Goal: Information Seeking & Learning: Learn about a topic

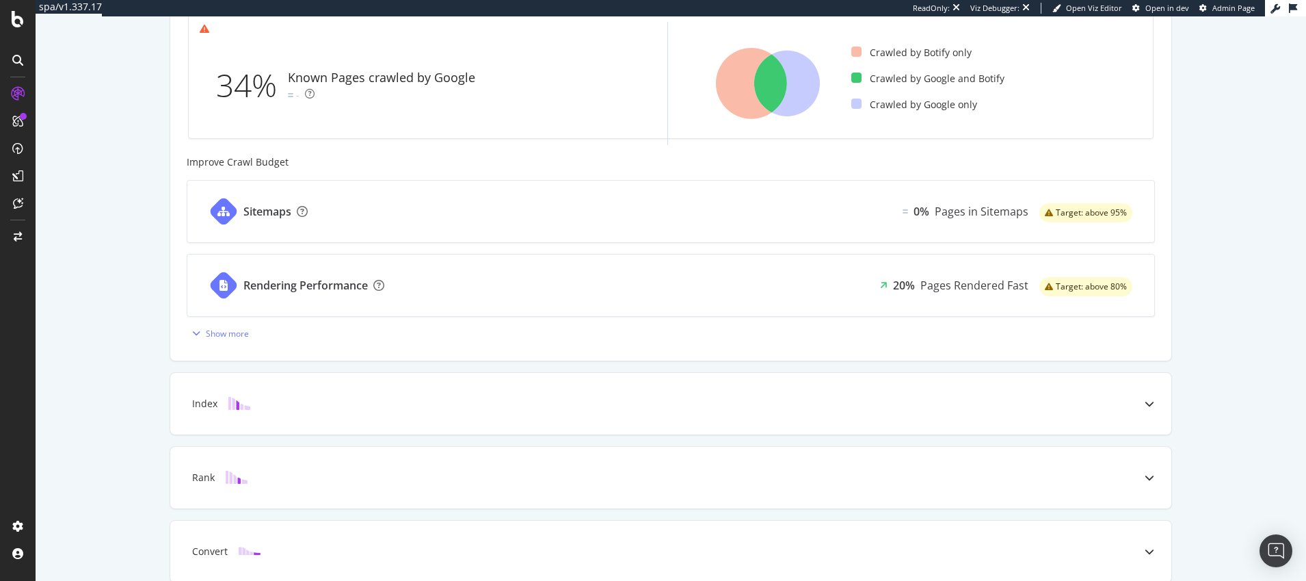
scroll to position [500, 0]
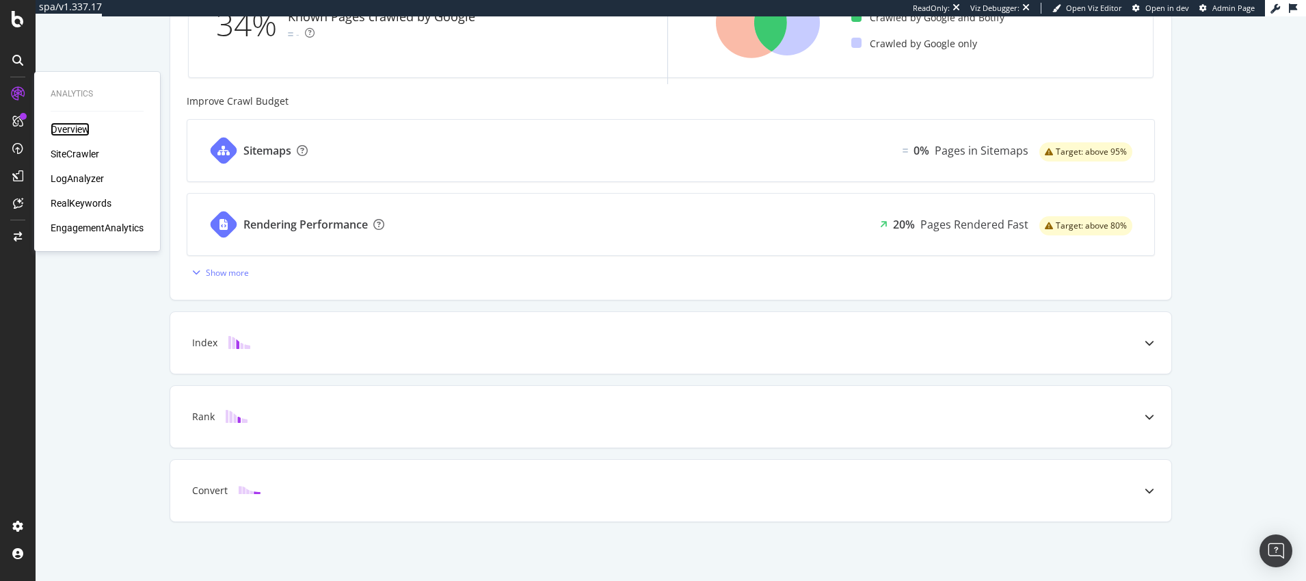
click at [71, 127] on div "Overview" at bounding box center [70, 129] width 39 height 14
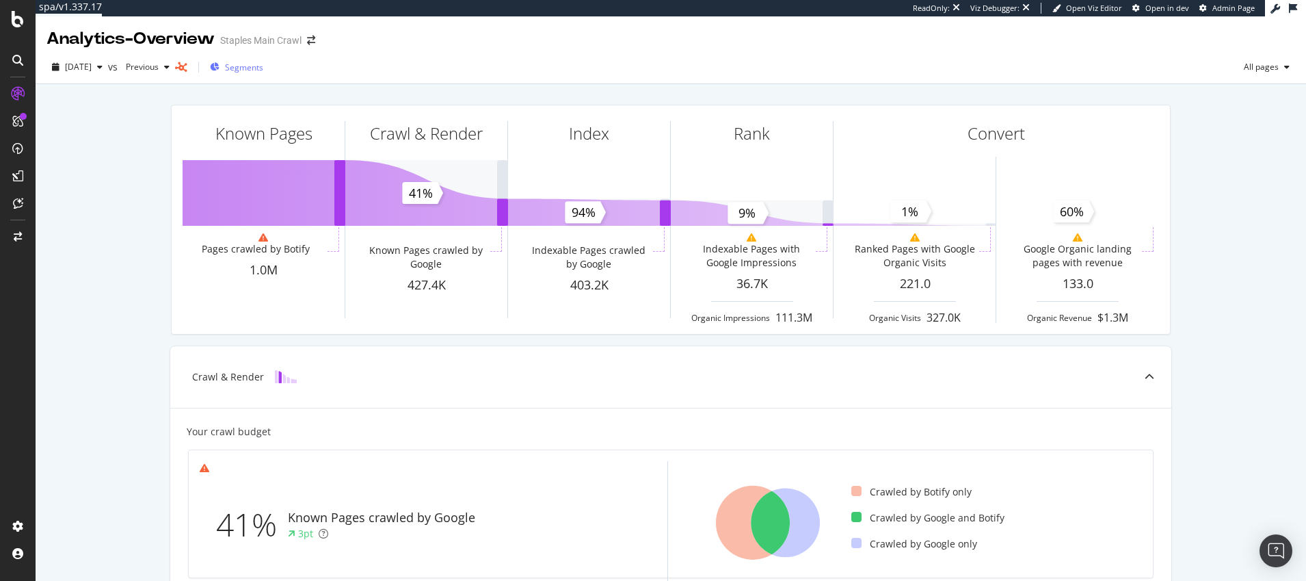
click at [263, 68] on span "Segments" at bounding box center [244, 68] width 38 height 12
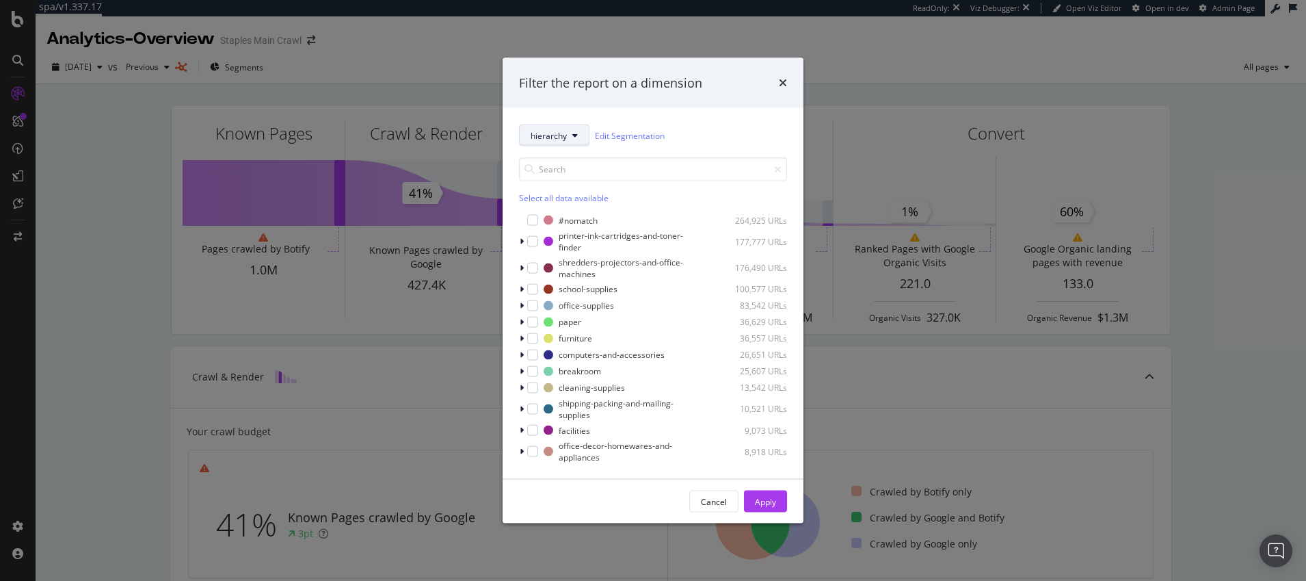
click at [575, 135] on icon "modal" at bounding box center [574, 135] width 5 height 8
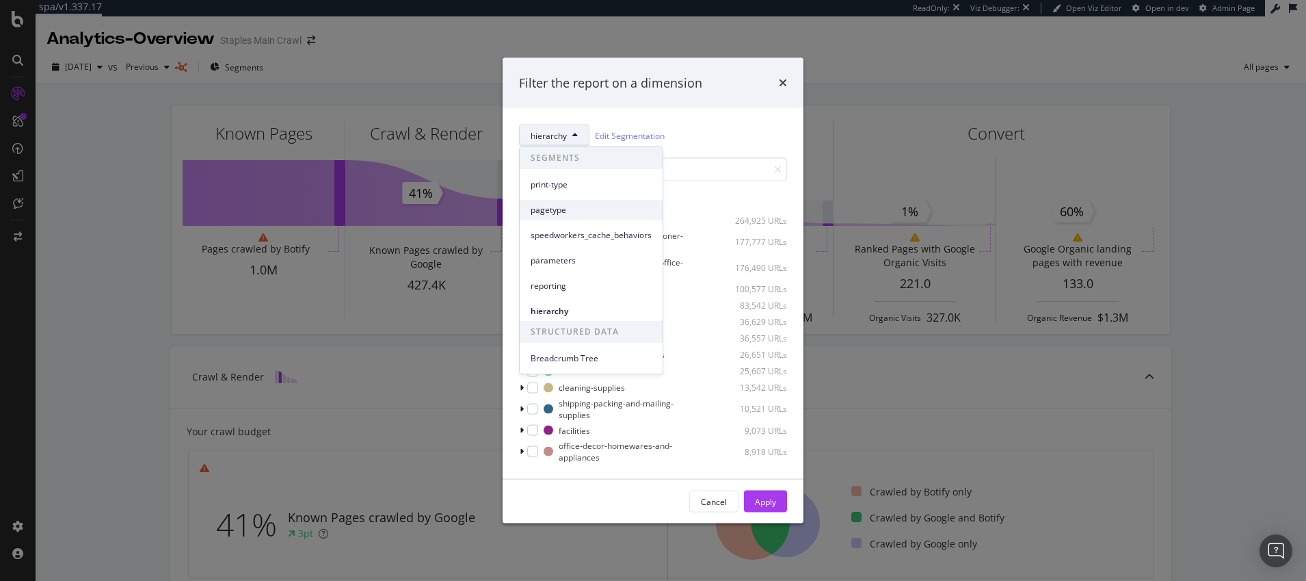
click at [555, 211] on span "pagetype" at bounding box center [591, 210] width 121 height 12
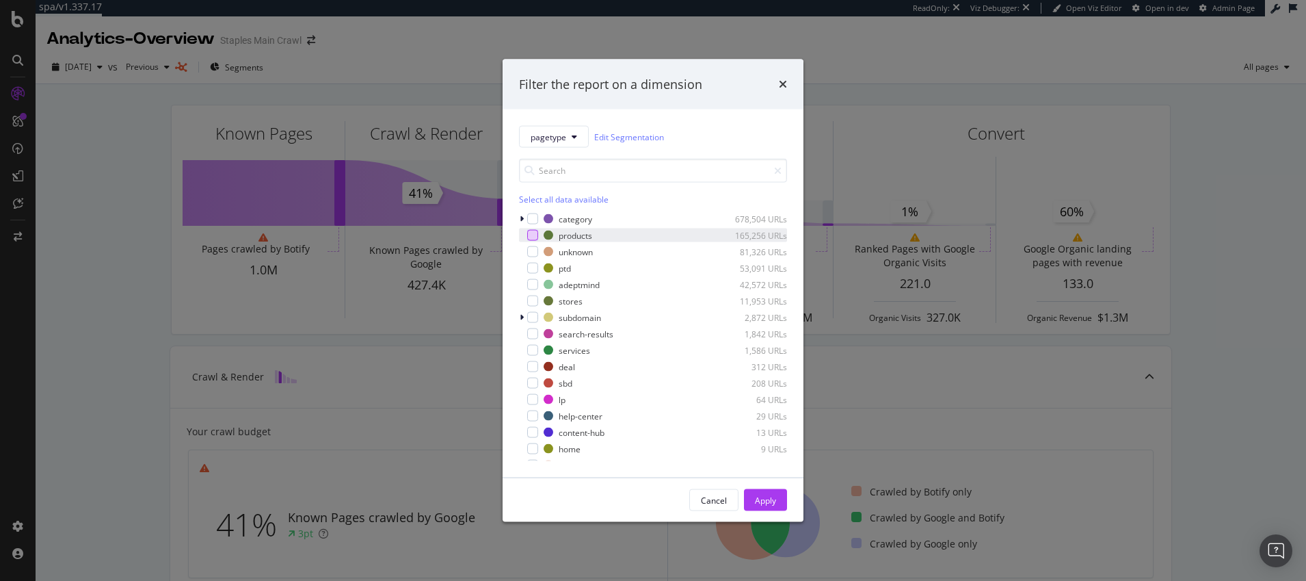
click at [531, 235] on div "modal" at bounding box center [532, 235] width 11 height 11
click at [767, 496] on div "Apply" at bounding box center [765, 500] width 21 height 12
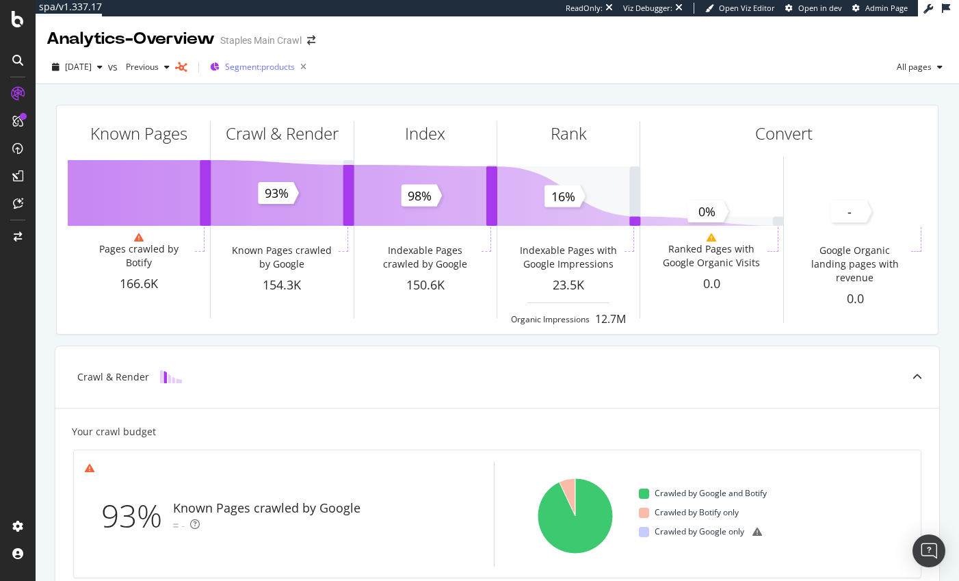
click at [278, 66] on span "Segment: products" at bounding box center [260, 67] width 70 height 12
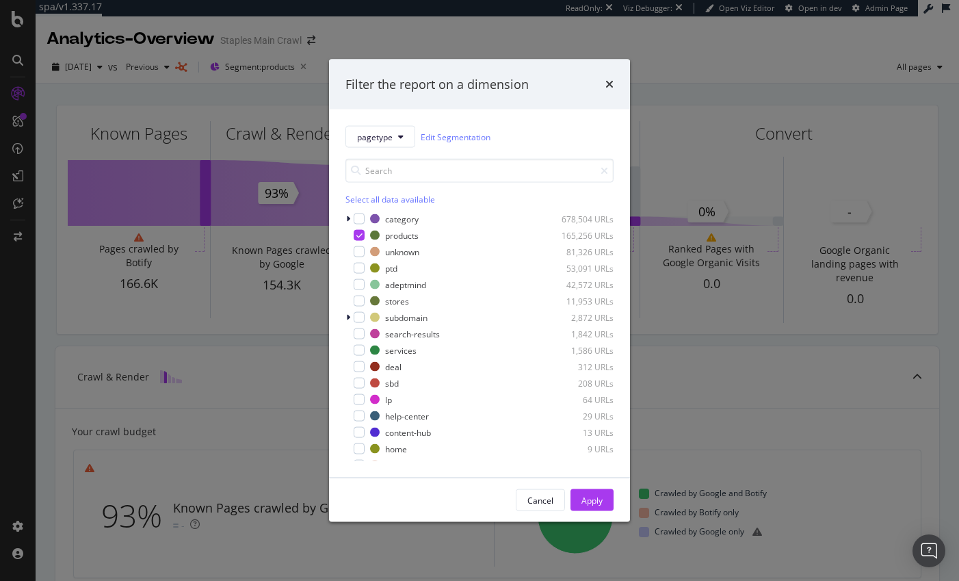
click at [741, 56] on div "Filter the report on a dimension pagetype Edit Segmentation Select all data ava…" at bounding box center [479, 290] width 959 height 581
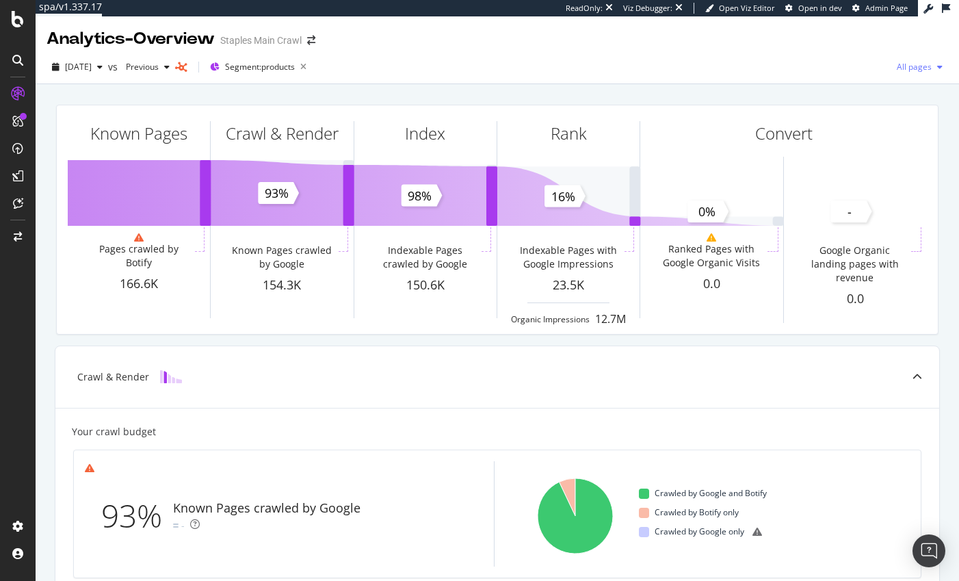
click at [940, 66] on icon "button" at bounding box center [939, 67] width 5 height 8
click at [818, 68] on span "Indexable pages" at bounding box center [840, 68] width 81 height 12
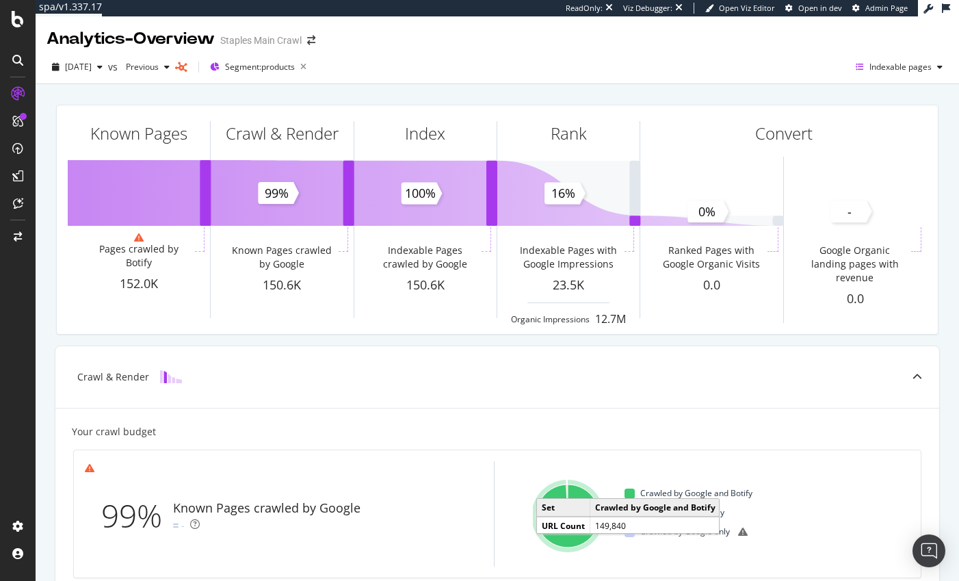
click at [46, 54] on div "2025 Sep. 5th vs Previous Segment: products Indexable pages" at bounding box center [497, 68] width 923 height 34
click at [270, 68] on span "Segment: products" at bounding box center [260, 67] width 70 height 12
click at [272, 67] on span "Segment: products" at bounding box center [260, 67] width 70 height 12
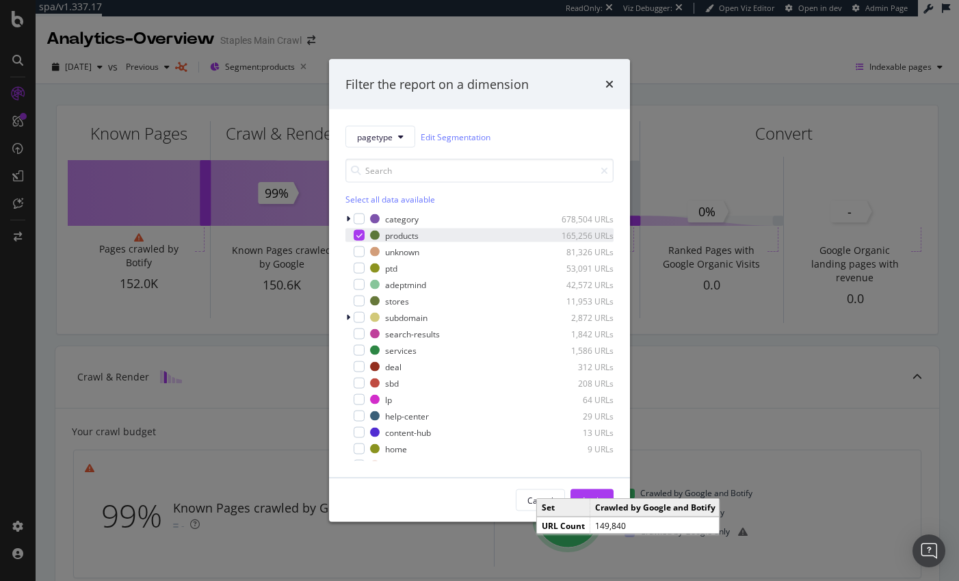
click at [359, 234] on icon "modal" at bounding box center [359, 235] width 6 height 7
click at [349, 218] on icon "modal" at bounding box center [348, 219] width 4 height 8
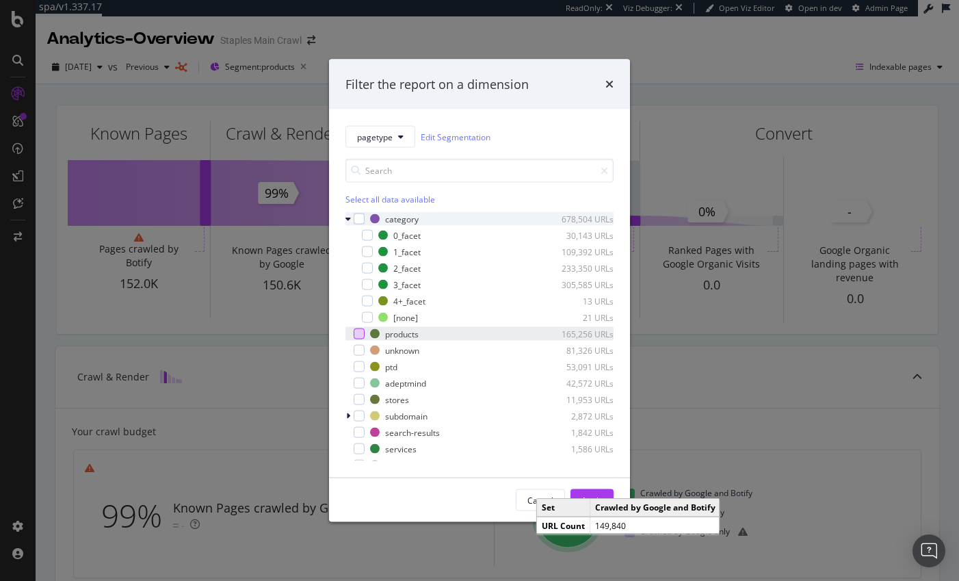
click at [349, 218] on icon "modal" at bounding box center [347, 219] width 5 height 8
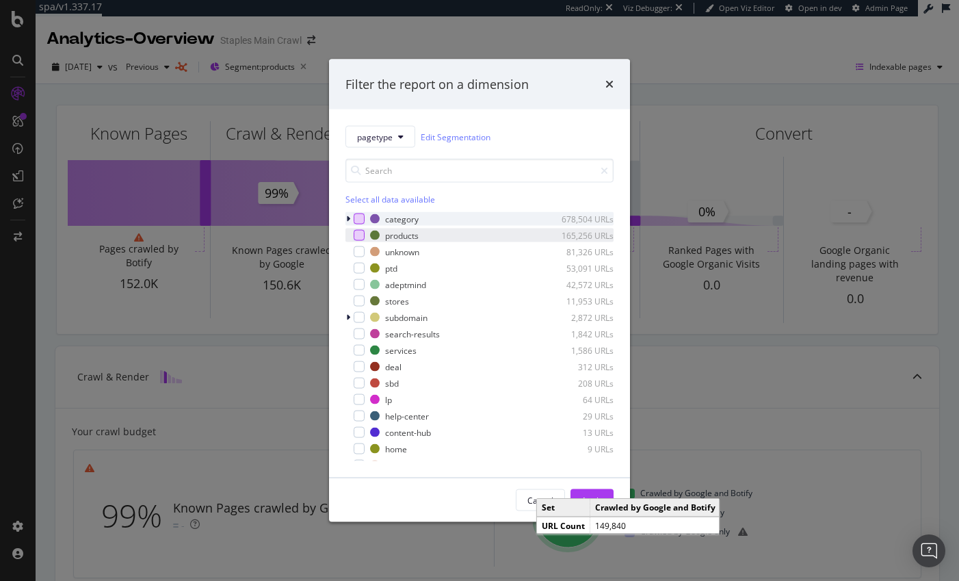
click at [361, 218] on div "modal" at bounding box center [359, 218] width 11 height 11
click at [594, 494] on div "Apply" at bounding box center [591, 500] width 21 height 12
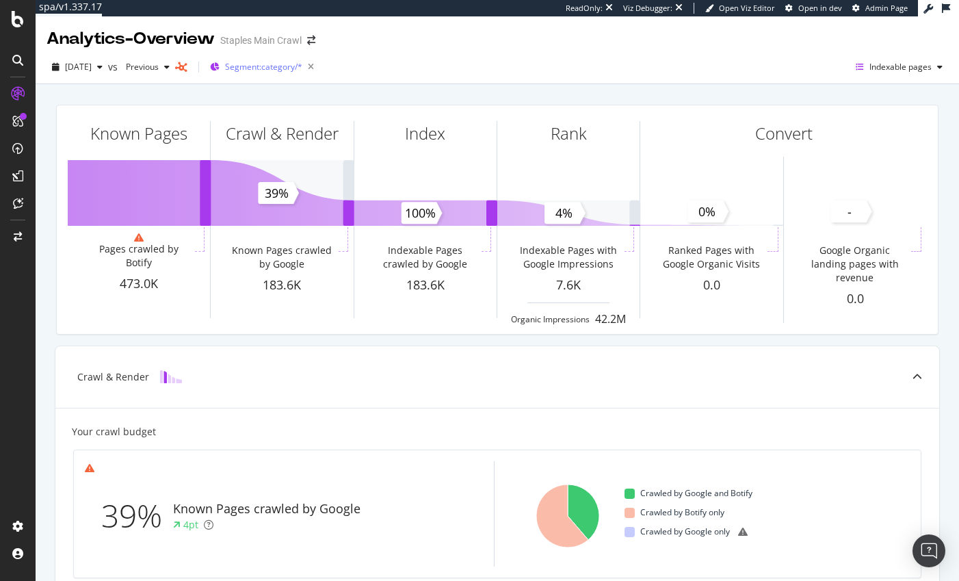
click at [263, 68] on span "Segment: category/*" at bounding box center [263, 67] width 77 height 12
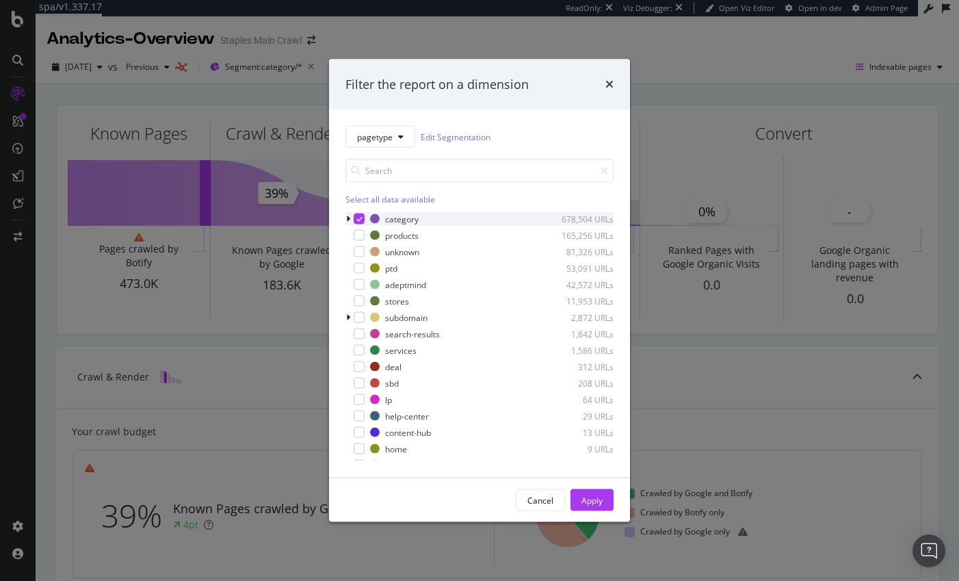
click at [359, 217] on icon "modal" at bounding box center [359, 218] width 6 height 7
click at [350, 217] on div "modal" at bounding box center [349, 219] width 8 height 14
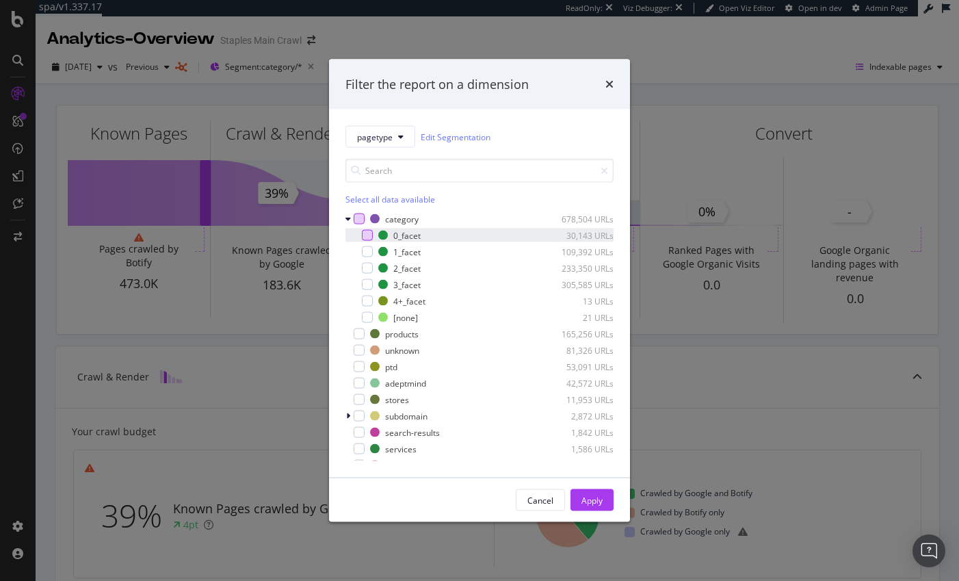
click at [367, 235] on div "modal" at bounding box center [367, 235] width 11 height 11
click at [591, 502] on div "Apply" at bounding box center [591, 500] width 21 height 12
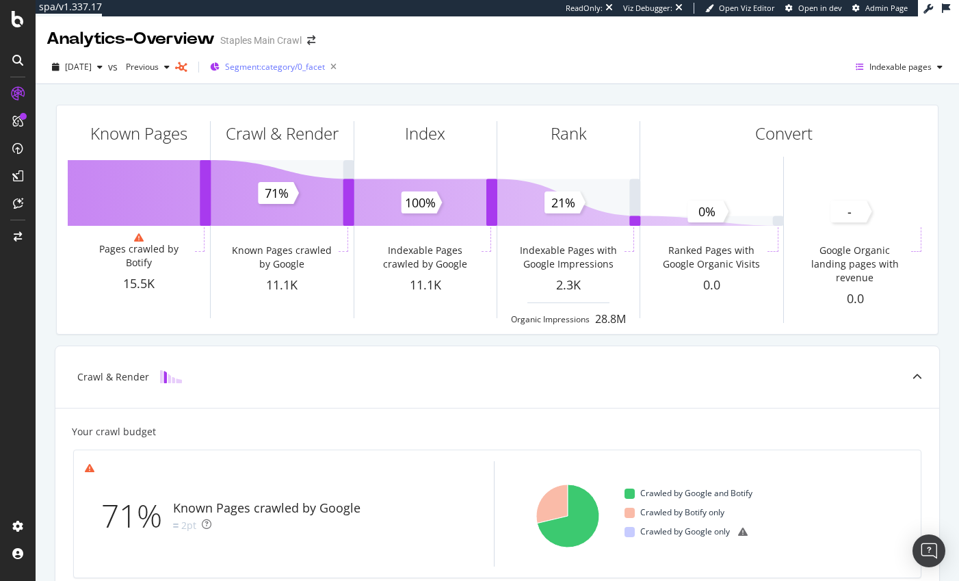
click at [298, 66] on span "Segment: category/0_facet" at bounding box center [275, 67] width 100 height 12
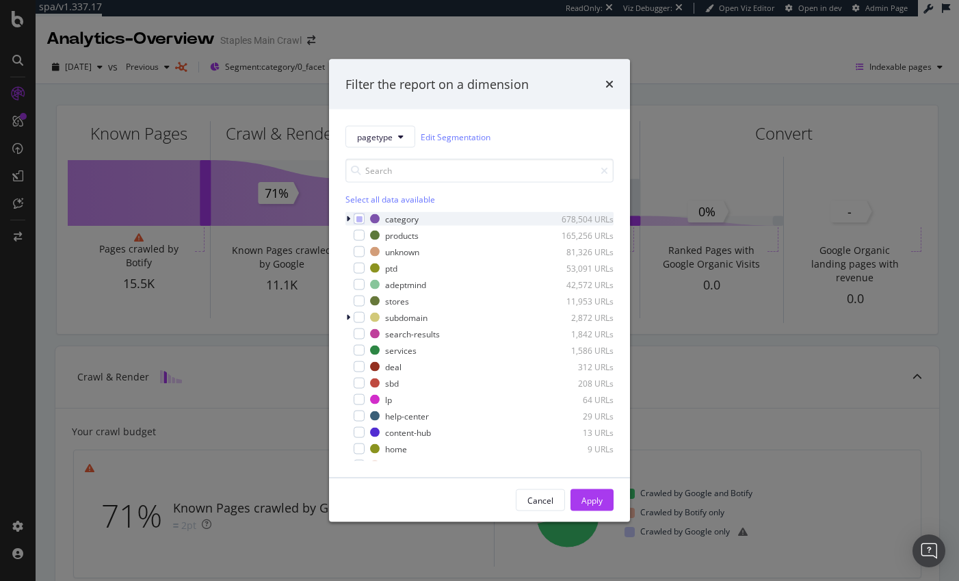
click at [347, 219] on icon "modal" at bounding box center [348, 219] width 4 height 8
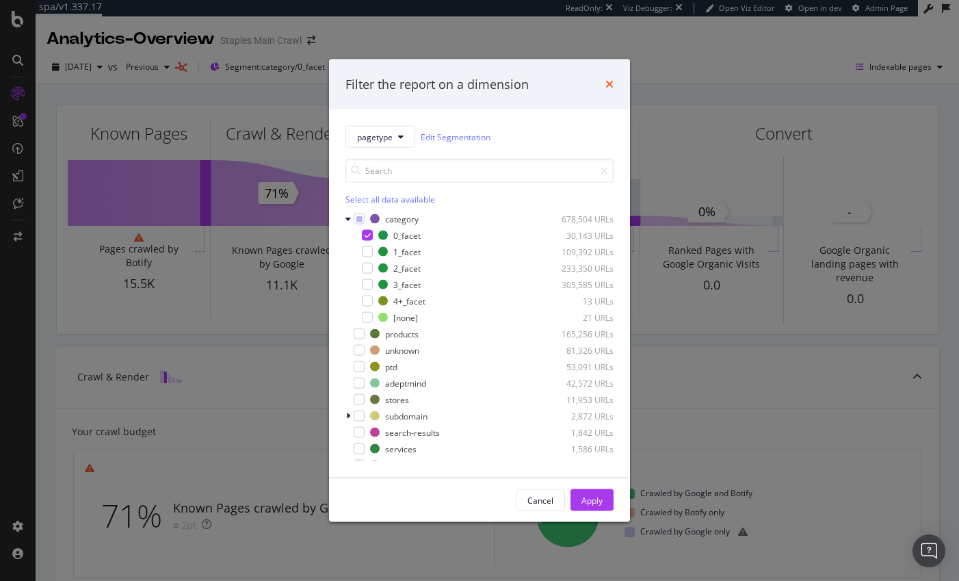
click at [611, 82] on icon "times" at bounding box center [609, 84] width 8 height 11
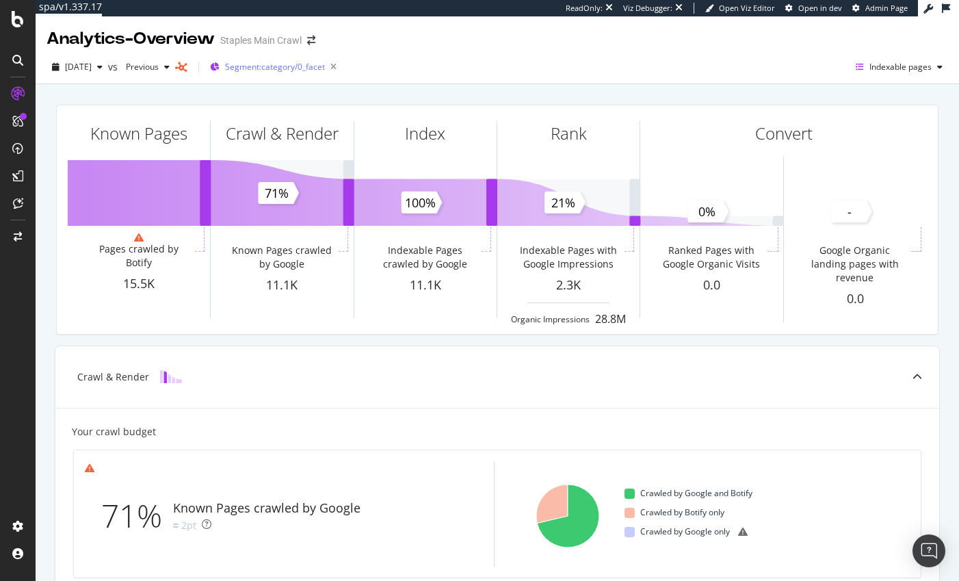
click at [299, 67] on span "Segment: category/0_facet" at bounding box center [275, 67] width 100 height 12
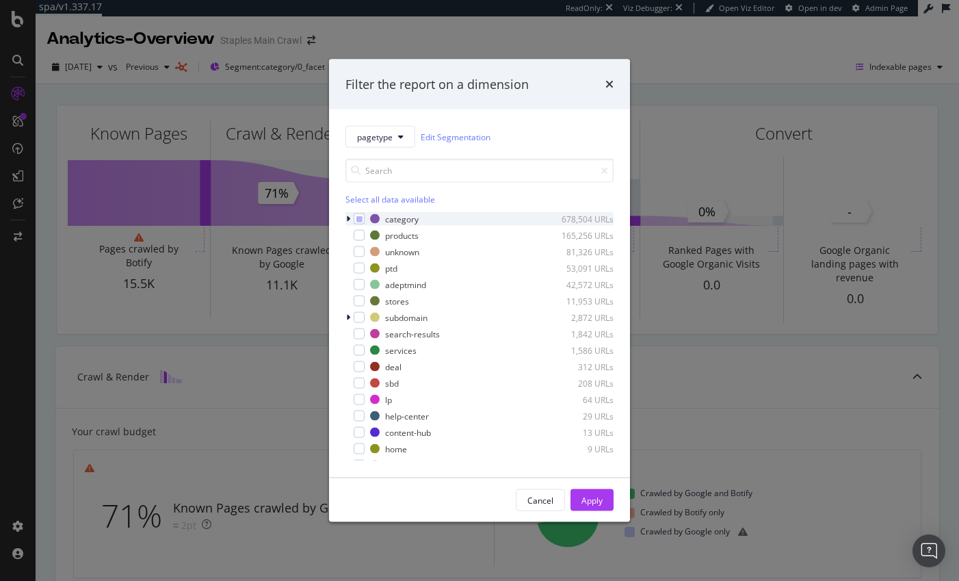
click at [349, 217] on icon "modal" at bounding box center [348, 219] width 4 height 8
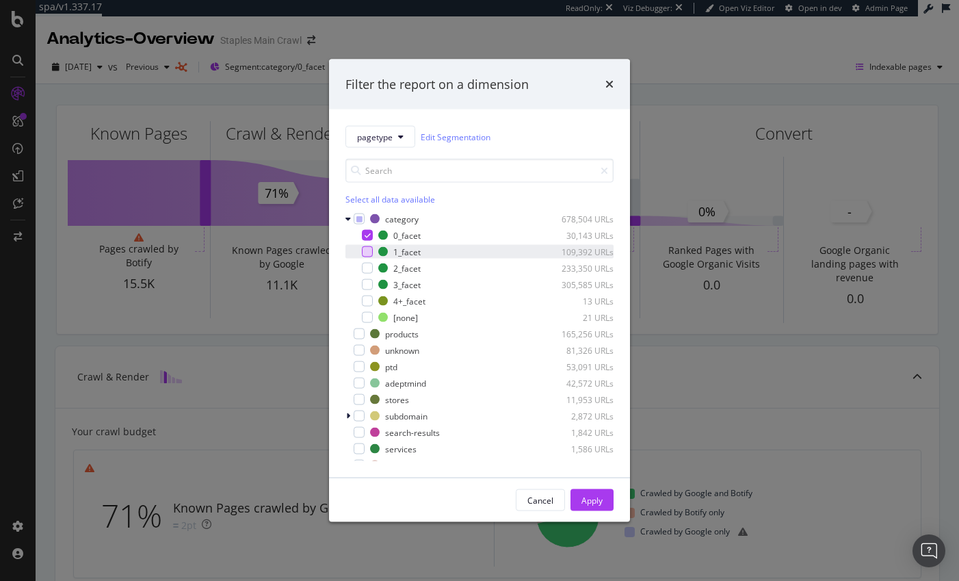
click at [368, 249] on div "modal" at bounding box center [367, 251] width 11 height 11
click at [368, 236] on icon "modal" at bounding box center [367, 235] width 6 height 7
click at [594, 495] on div "Apply" at bounding box center [591, 500] width 21 height 12
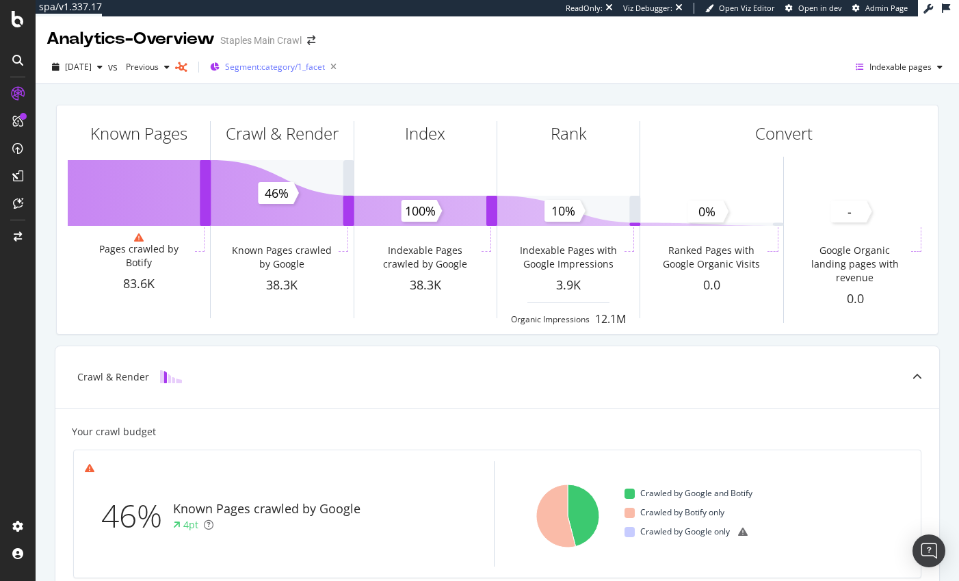
click at [295, 65] on span "Segment: category/1_facet" at bounding box center [275, 67] width 100 height 12
click at [295, 66] on span "Segment: category/1_facet" at bounding box center [275, 67] width 100 height 12
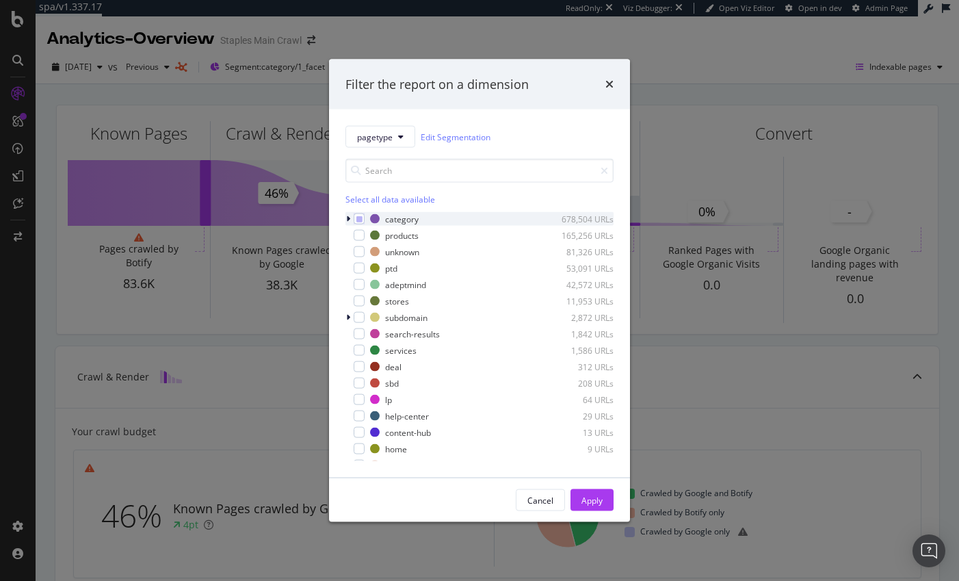
click at [347, 216] on icon "modal" at bounding box center [348, 219] width 4 height 8
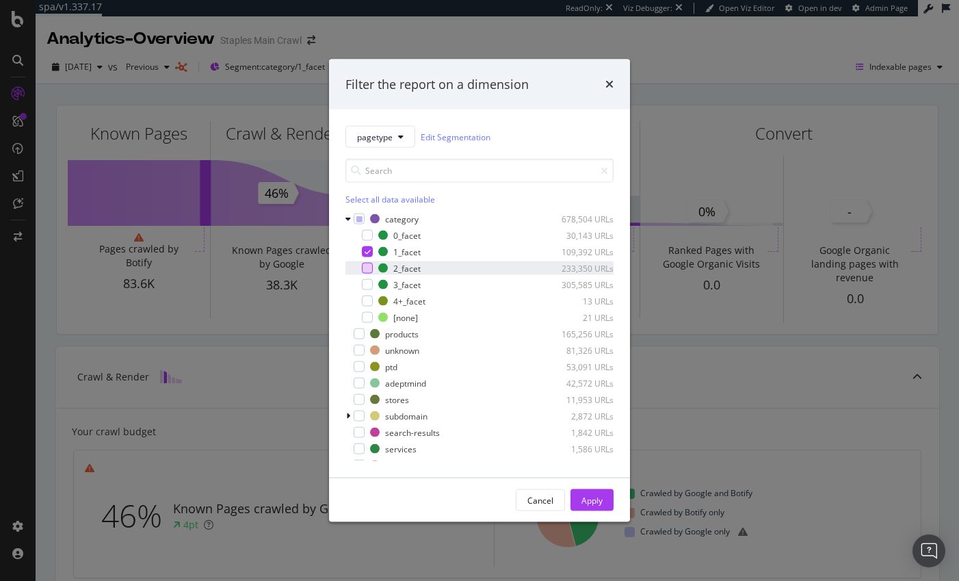
click at [368, 268] on div "modal" at bounding box center [367, 268] width 11 height 11
click at [368, 256] on div "modal" at bounding box center [367, 251] width 11 height 11
click at [591, 499] on div "Apply" at bounding box center [591, 500] width 21 height 12
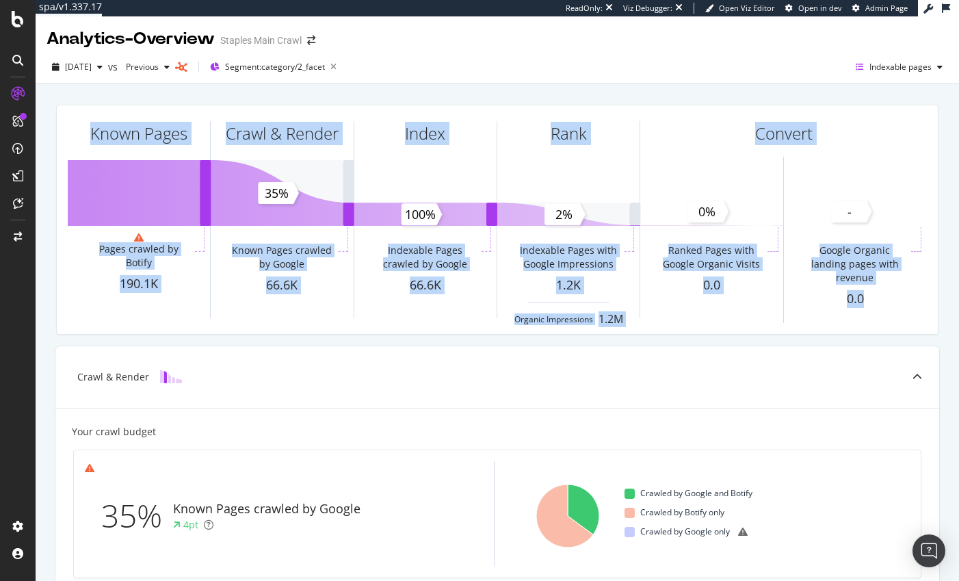
drag, startPoint x: 52, startPoint y: 101, endPoint x: 1197, endPoint y: 217, distance: 1151.3
click at [959, 217] on html "spa/v1.337.17 ReadOnly: Viz Debugger: Open Viz Editor Open in dev Admin Page An…" at bounding box center [479, 290] width 959 height 581
click at [303, 65] on span "Segment: category/2_facet" at bounding box center [275, 67] width 100 height 12
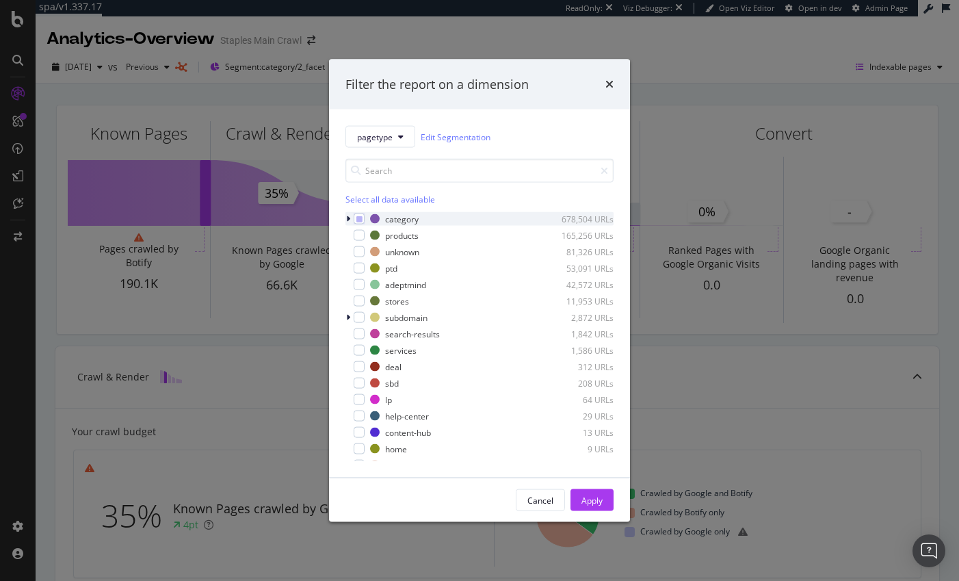
click at [347, 220] on icon "modal" at bounding box center [348, 219] width 4 height 8
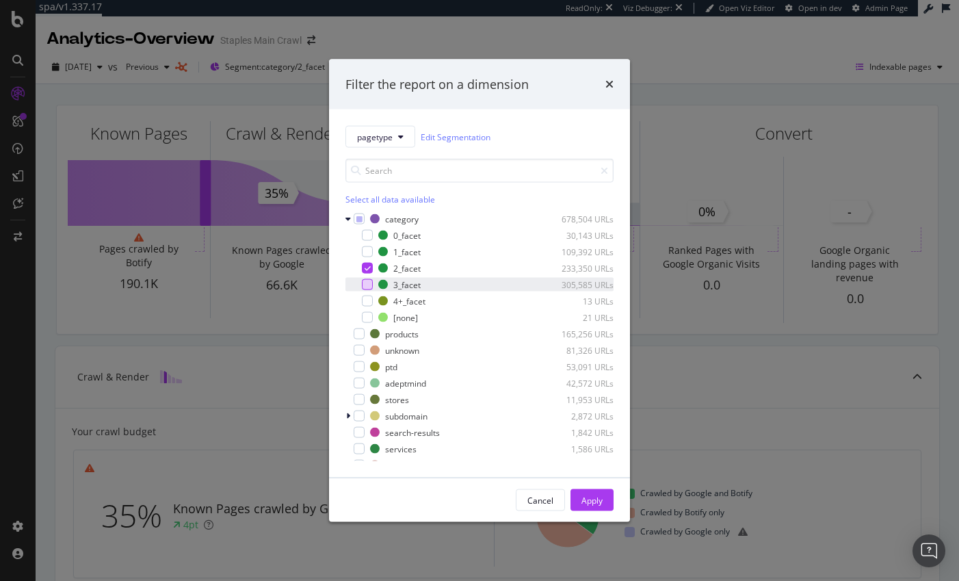
click at [367, 284] on div "modal" at bounding box center [367, 284] width 11 height 11
click at [367, 267] on icon "modal" at bounding box center [367, 268] width 6 height 7
click at [593, 503] on div "Apply" at bounding box center [591, 500] width 21 height 12
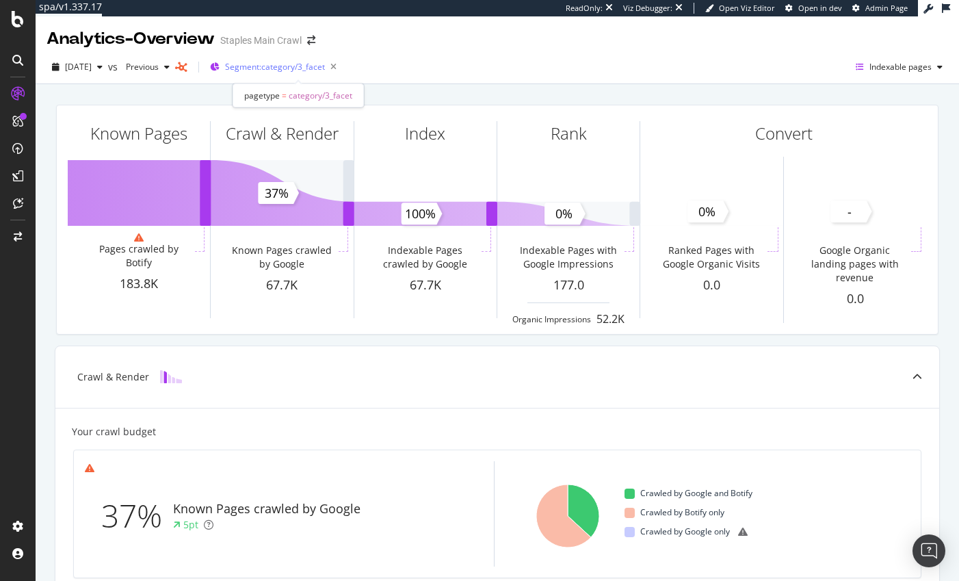
click at [282, 65] on span "Segment: category/3_facet" at bounding box center [275, 67] width 100 height 12
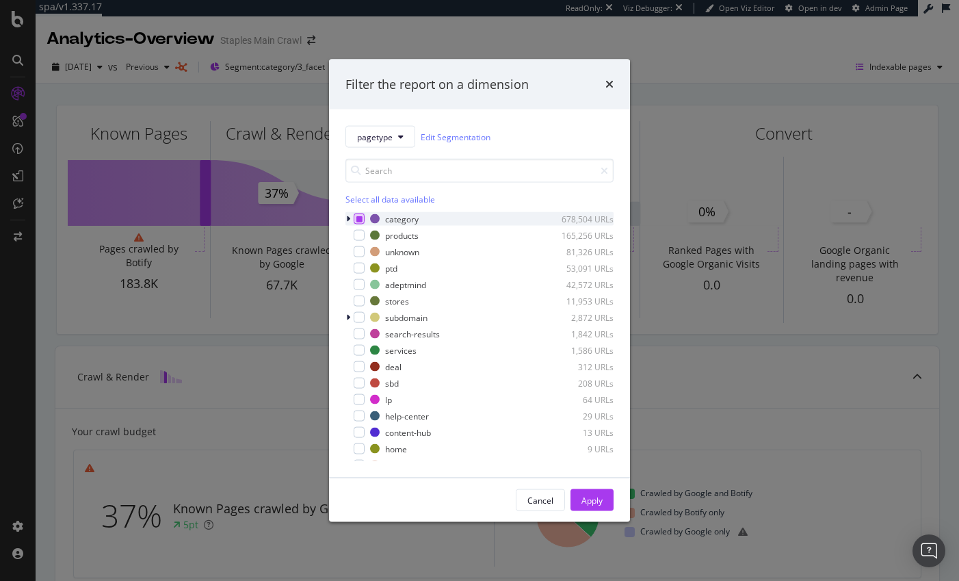
click at [361, 218] on icon "modal" at bounding box center [359, 218] width 6 height 7
click at [360, 218] on icon "modal" at bounding box center [359, 218] width 6 height 7
click at [347, 218] on icon "modal" at bounding box center [348, 219] width 4 height 8
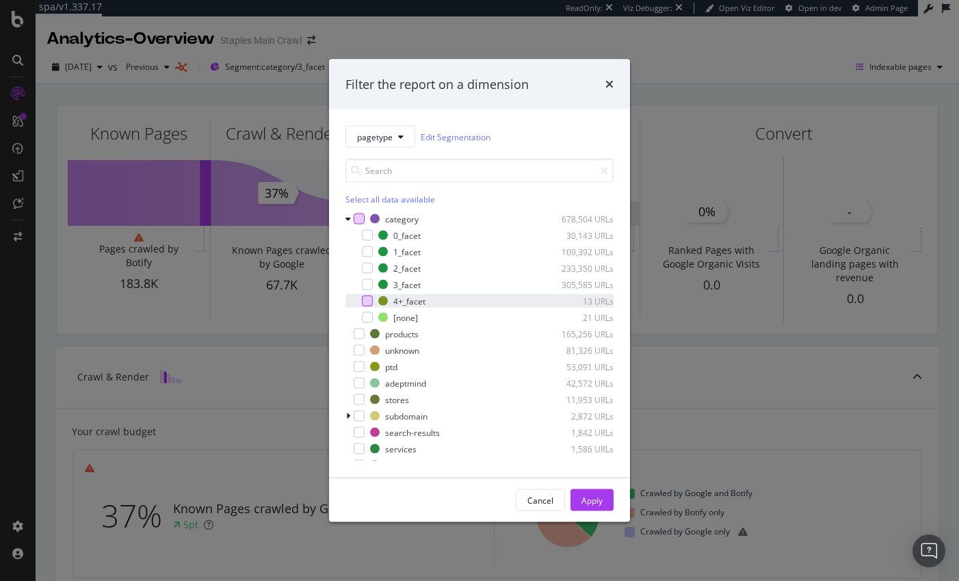
click at [369, 300] on div "modal" at bounding box center [367, 300] width 11 height 11
click at [366, 300] on icon "modal" at bounding box center [367, 300] width 6 height 7
click at [347, 217] on icon "modal" at bounding box center [347, 219] width 5 height 8
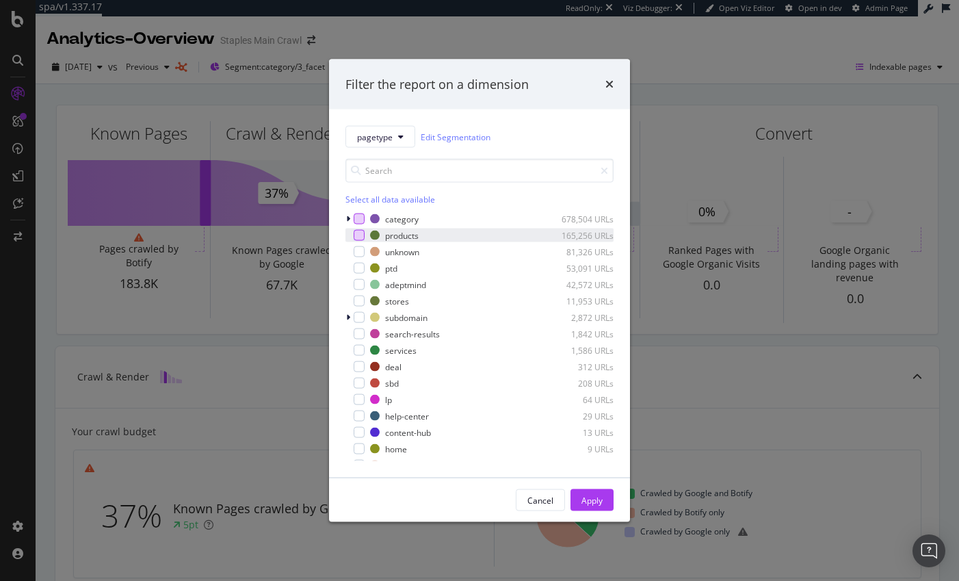
click at [358, 235] on div "modal" at bounding box center [359, 235] width 11 height 11
click at [358, 235] on icon "modal" at bounding box center [359, 235] width 6 height 7
click at [358, 220] on div "modal" at bounding box center [359, 218] width 11 height 11
click at [585, 499] on div "Apply" at bounding box center [591, 500] width 21 height 12
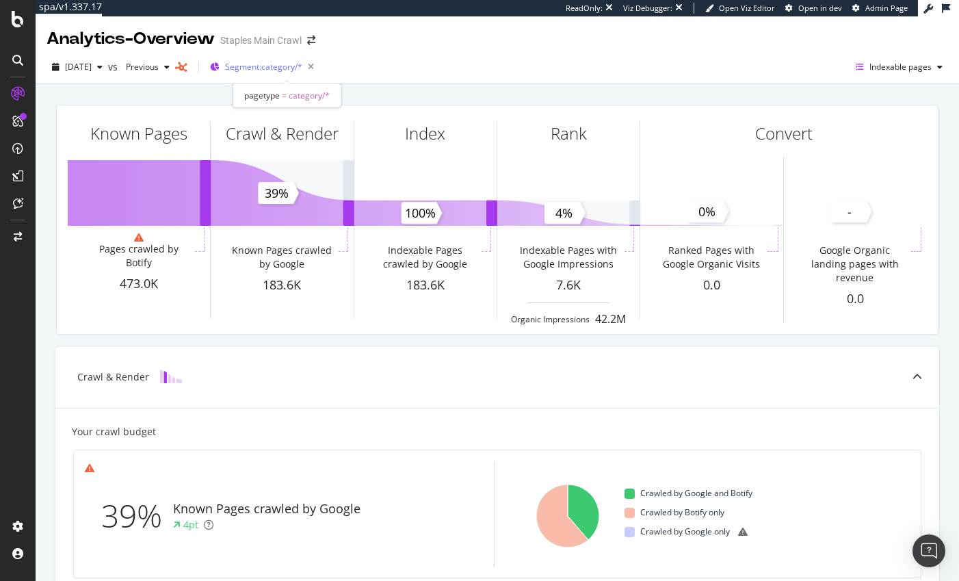
click at [261, 68] on span "Segment: category/*" at bounding box center [263, 67] width 77 height 12
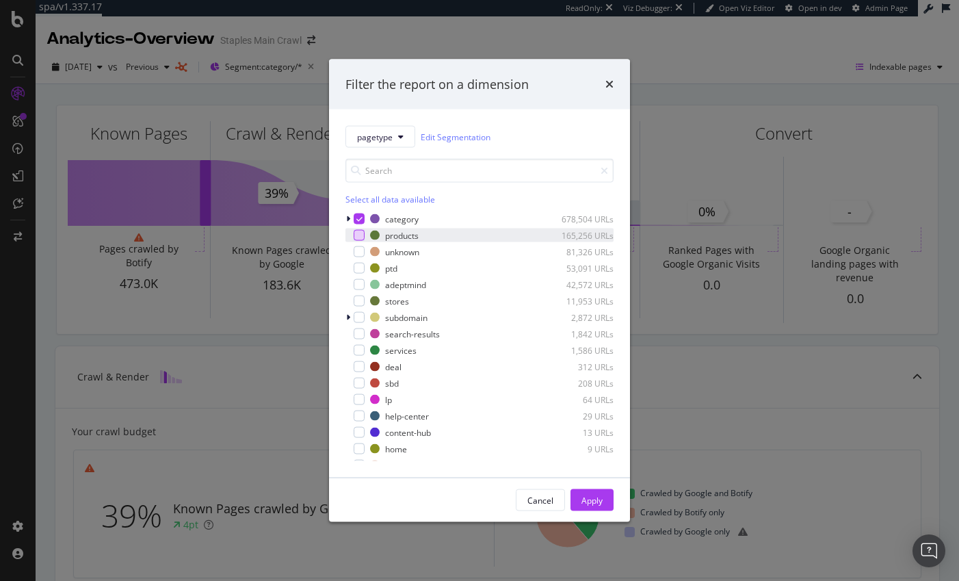
click at [358, 235] on div "modal" at bounding box center [359, 235] width 11 height 11
click at [361, 222] on icon "modal" at bounding box center [359, 218] width 6 height 7
click at [596, 499] on div "Apply" at bounding box center [591, 500] width 21 height 12
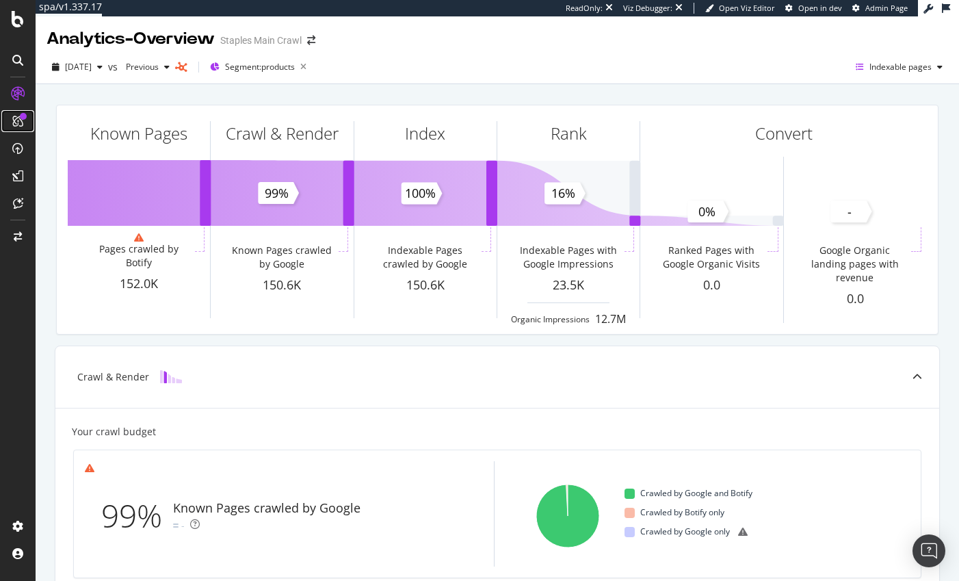
click at [15, 120] on icon at bounding box center [17, 121] width 11 height 11
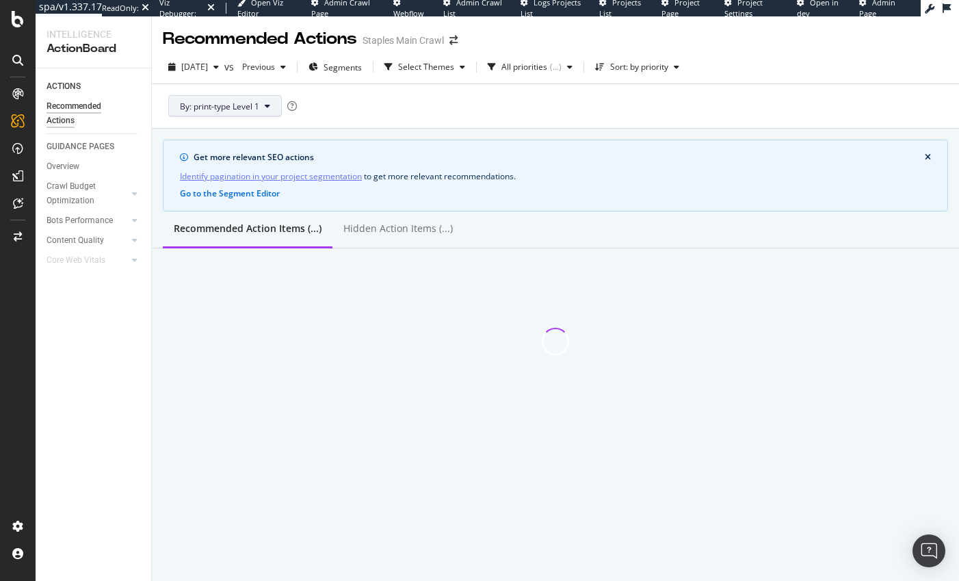
click at [221, 109] on span "By: print-type Level 1" at bounding box center [219, 107] width 79 height 12
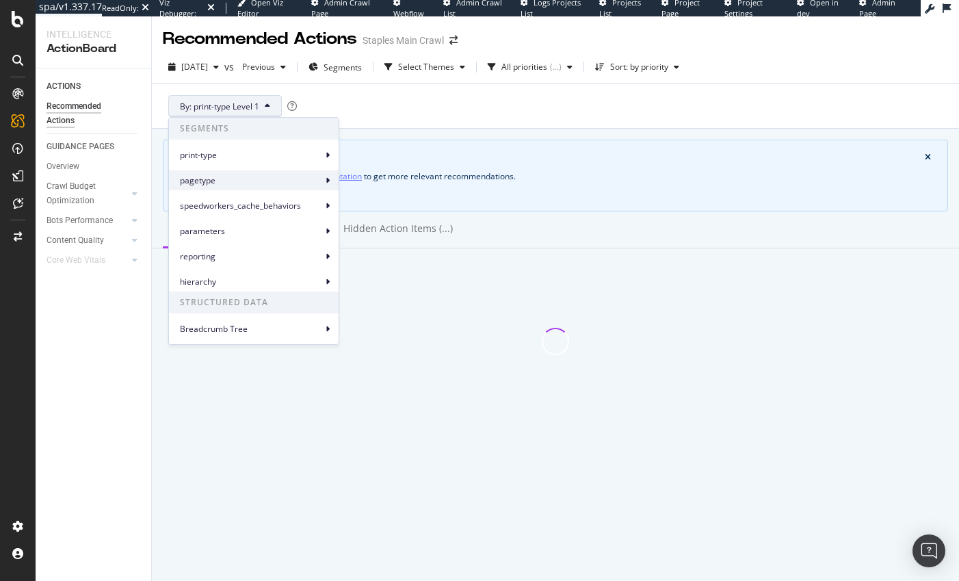
click at [198, 181] on span "pagetype" at bounding box center [251, 180] width 142 height 12
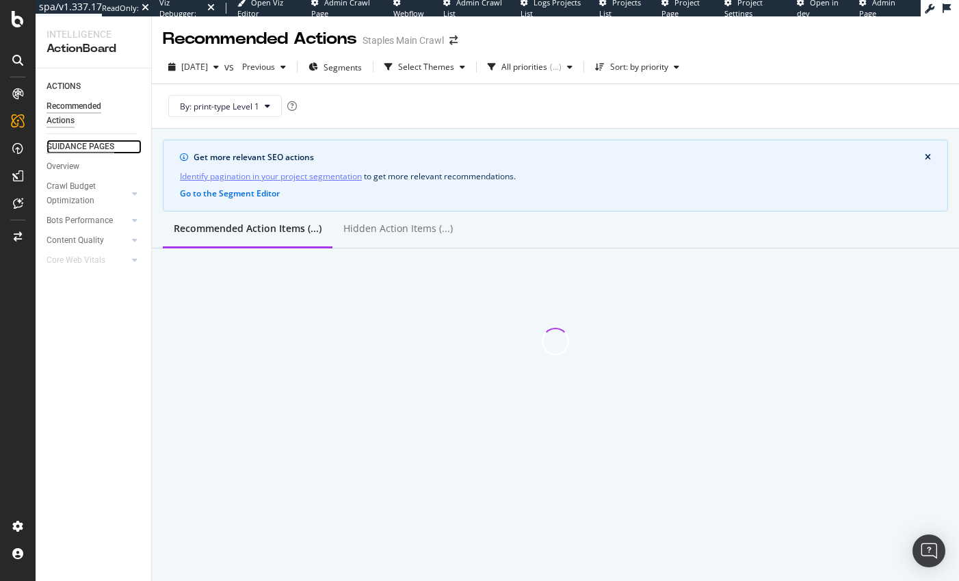
click at [72, 146] on div "GUIDANCE PAGES" at bounding box center [80, 146] width 68 height 14
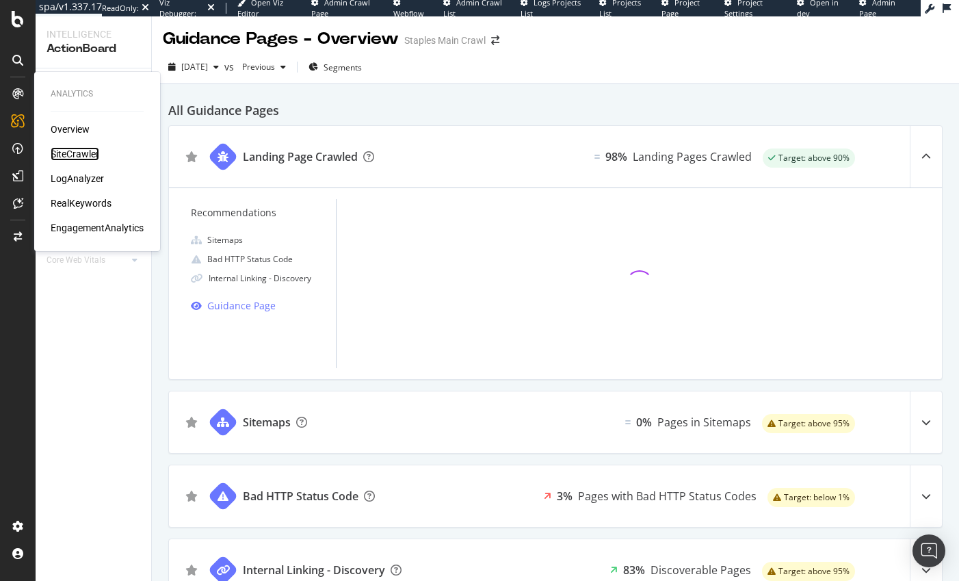
click at [78, 154] on div "SiteCrawler" at bounding box center [75, 154] width 49 height 14
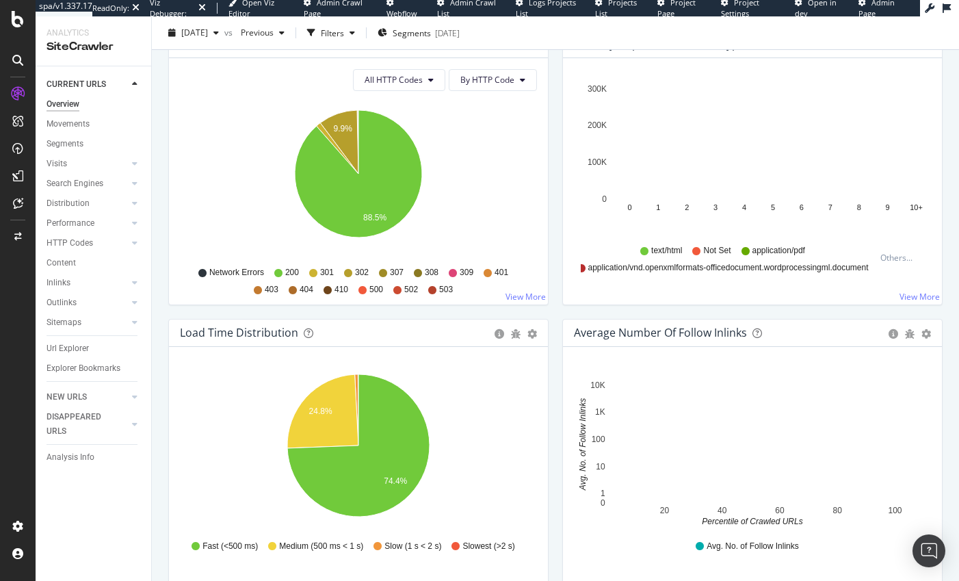
scroll to position [738, 0]
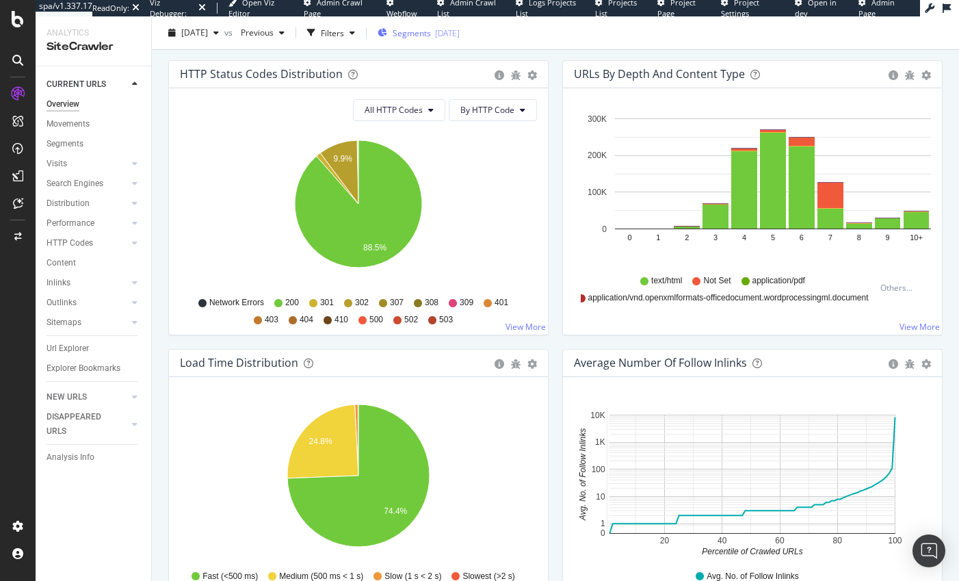
click at [427, 34] on span "Segments" at bounding box center [412, 33] width 38 height 12
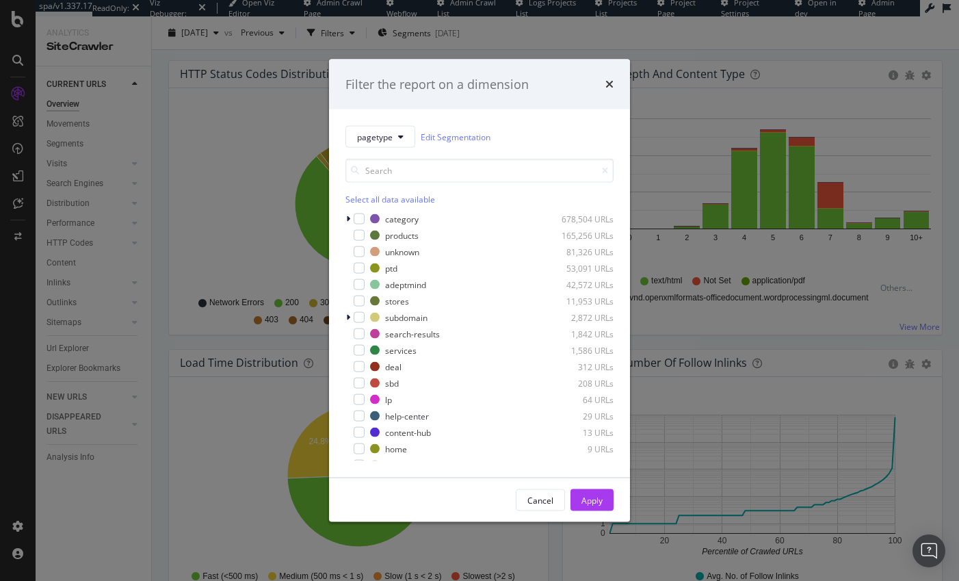
click at [355, 34] on div "Filter the report on a dimension pagetype Edit Segmentation Select all data ava…" at bounding box center [479, 290] width 959 height 581
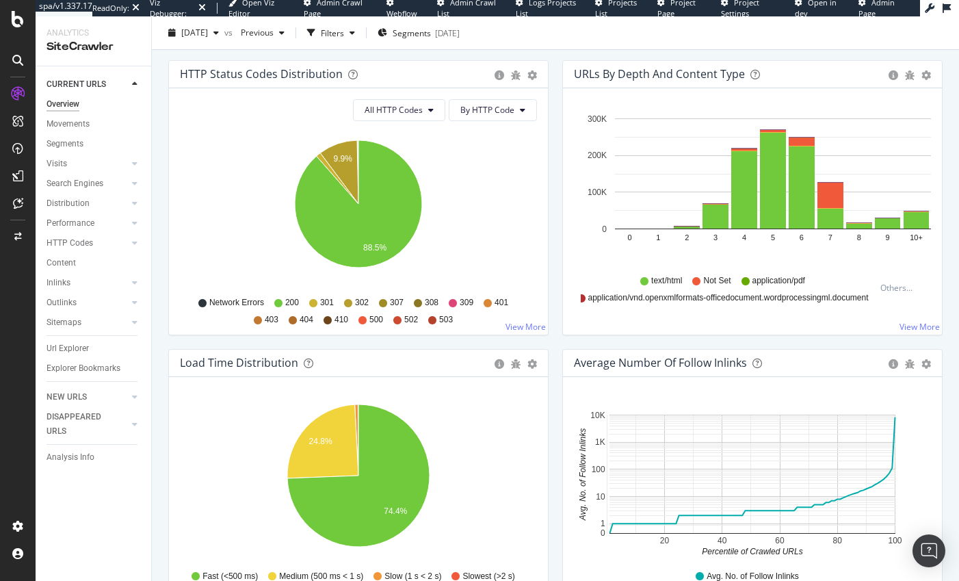
click at [344, 34] on div "Filters" at bounding box center [332, 33] width 23 height 12
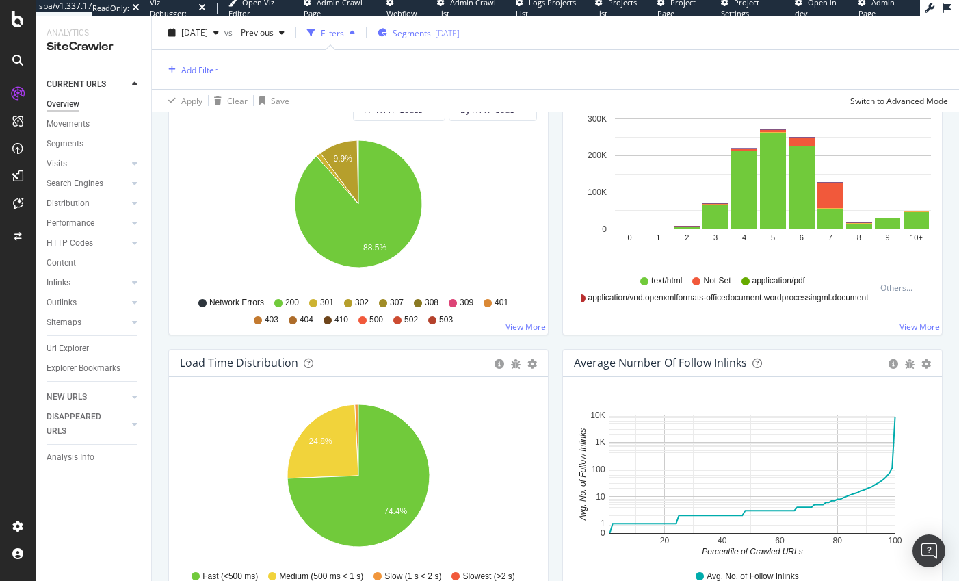
click at [425, 32] on span "Segments" at bounding box center [412, 33] width 38 height 12
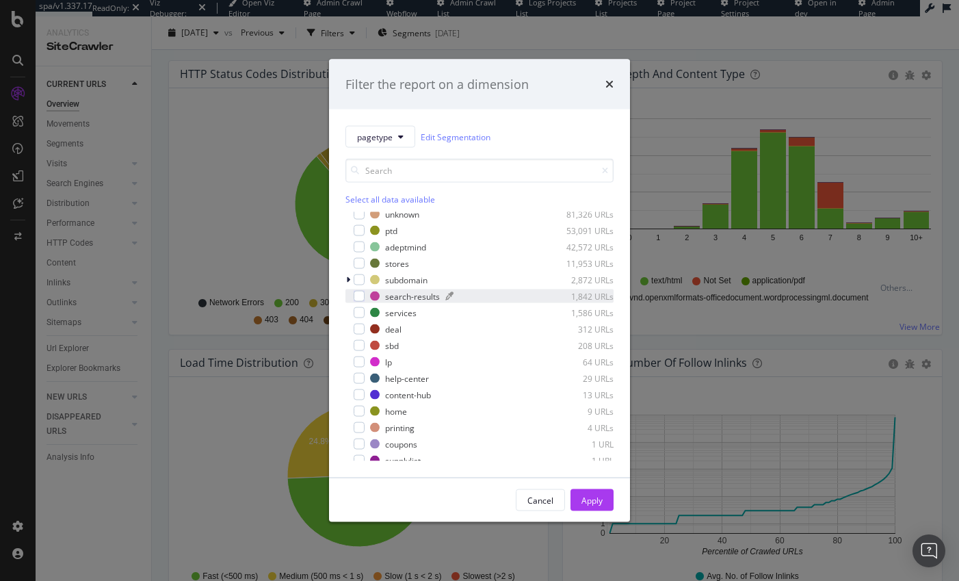
scroll to position [44, 0]
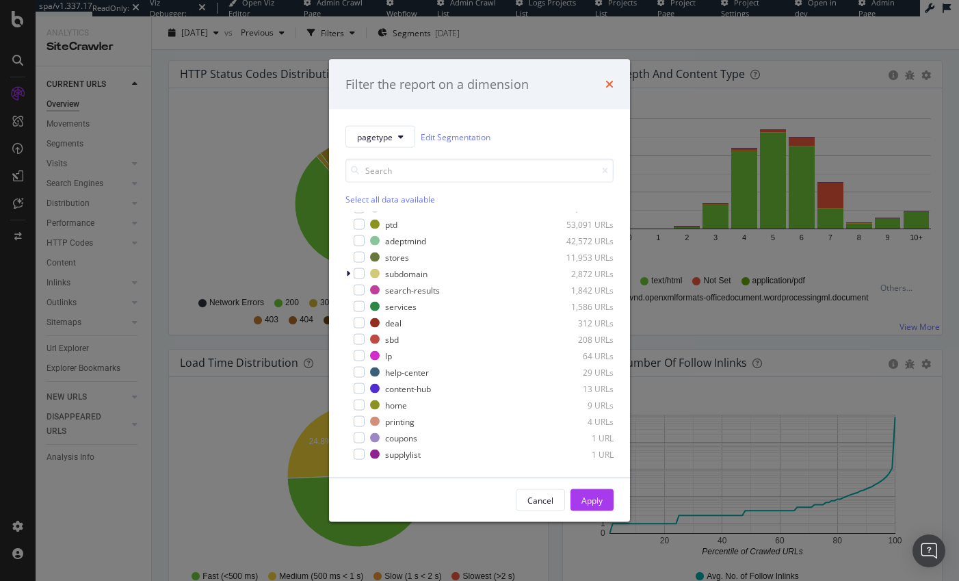
click at [610, 83] on icon "times" at bounding box center [609, 84] width 8 height 11
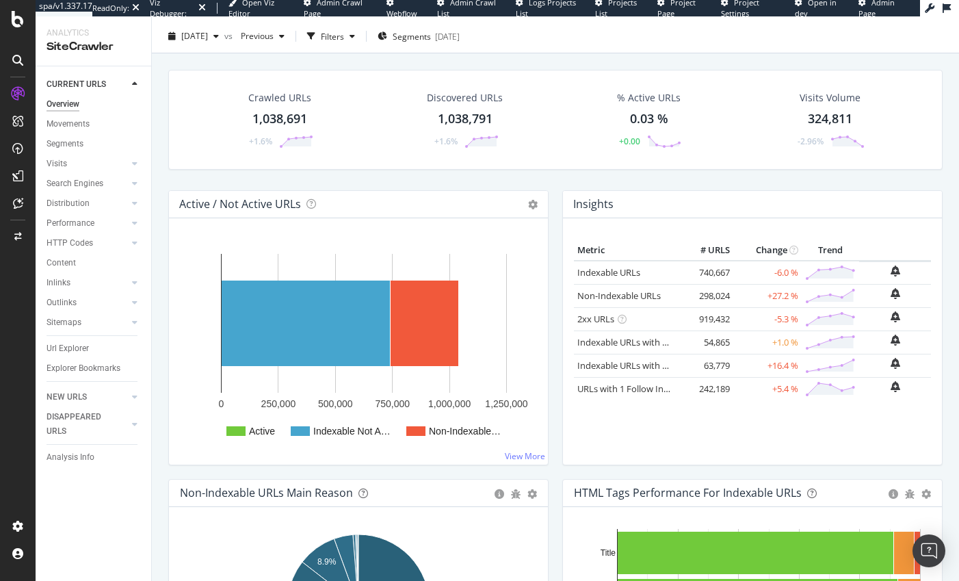
scroll to position [0, 0]
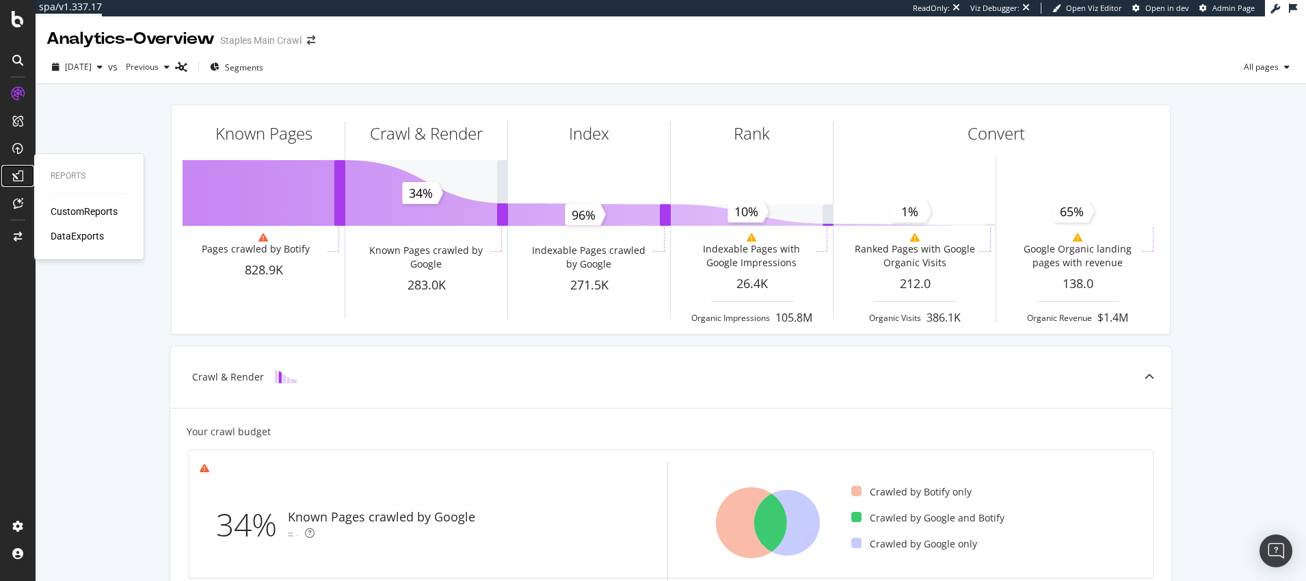
click at [18, 174] on icon at bounding box center [17, 175] width 11 height 11
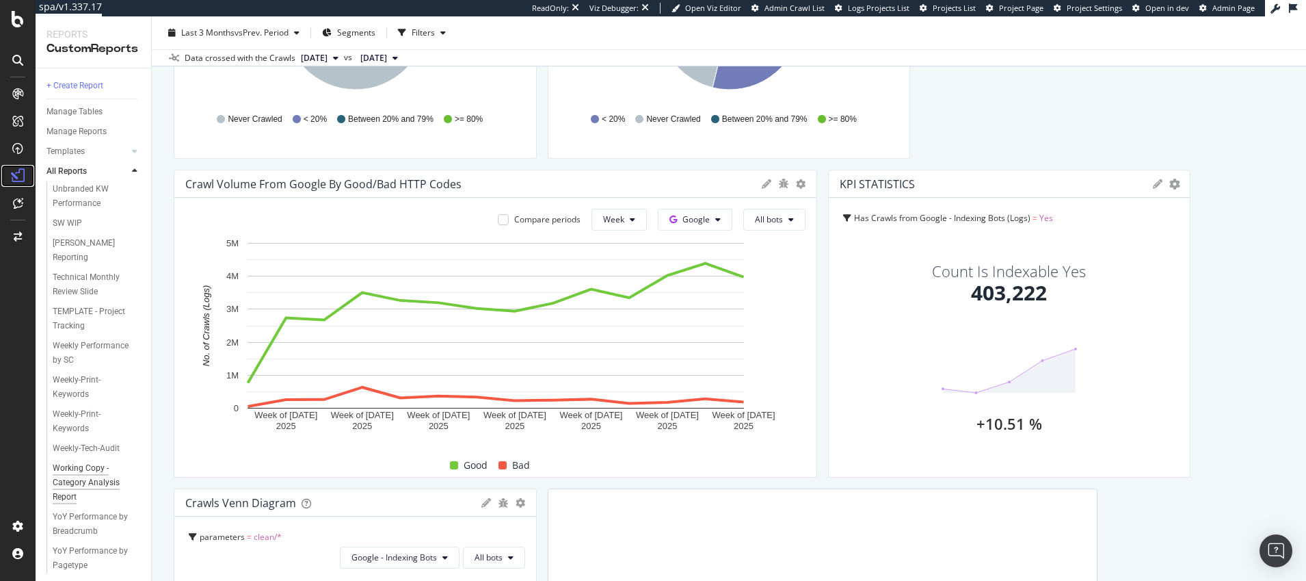
scroll to position [522, 0]
click at [67, 281] on div "Technical Monthly Review Slide" at bounding box center [92, 295] width 79 height 29
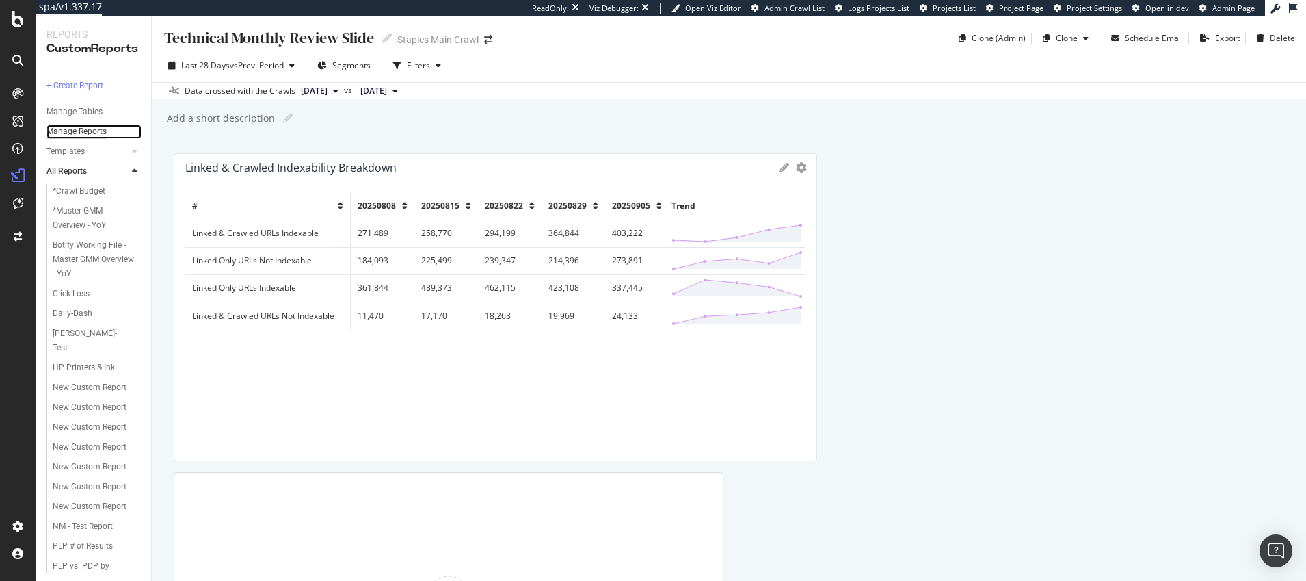
click at [62, 133] on div "Manage Reports" at bounding box center [76, 131] width 60 height 14
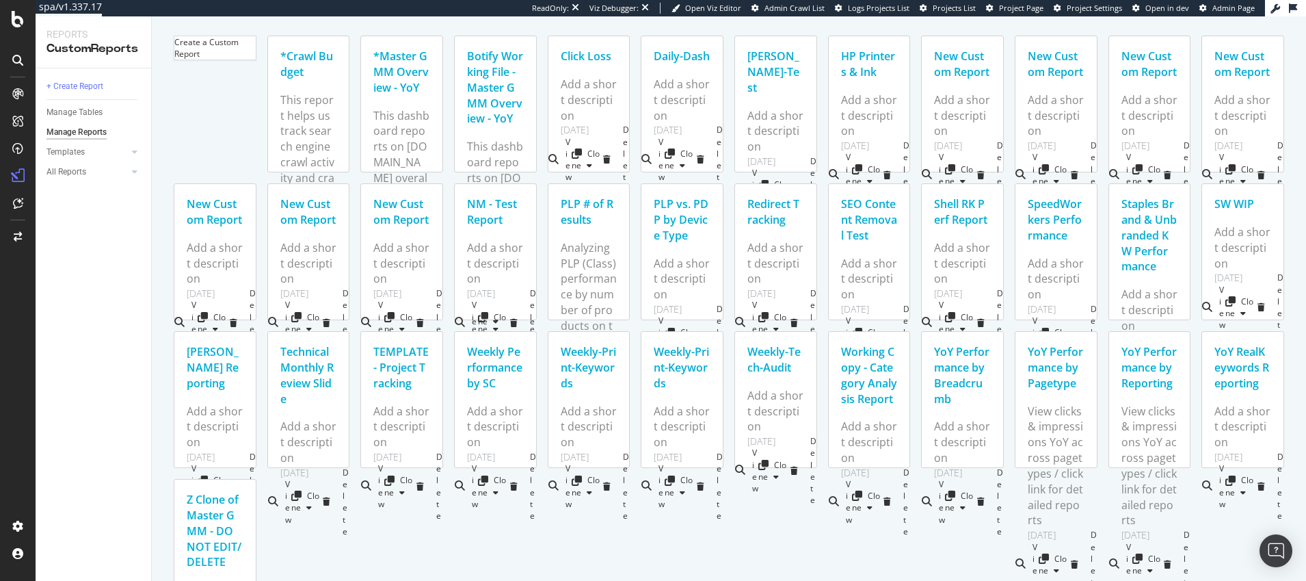
scroll to position [5, 0]
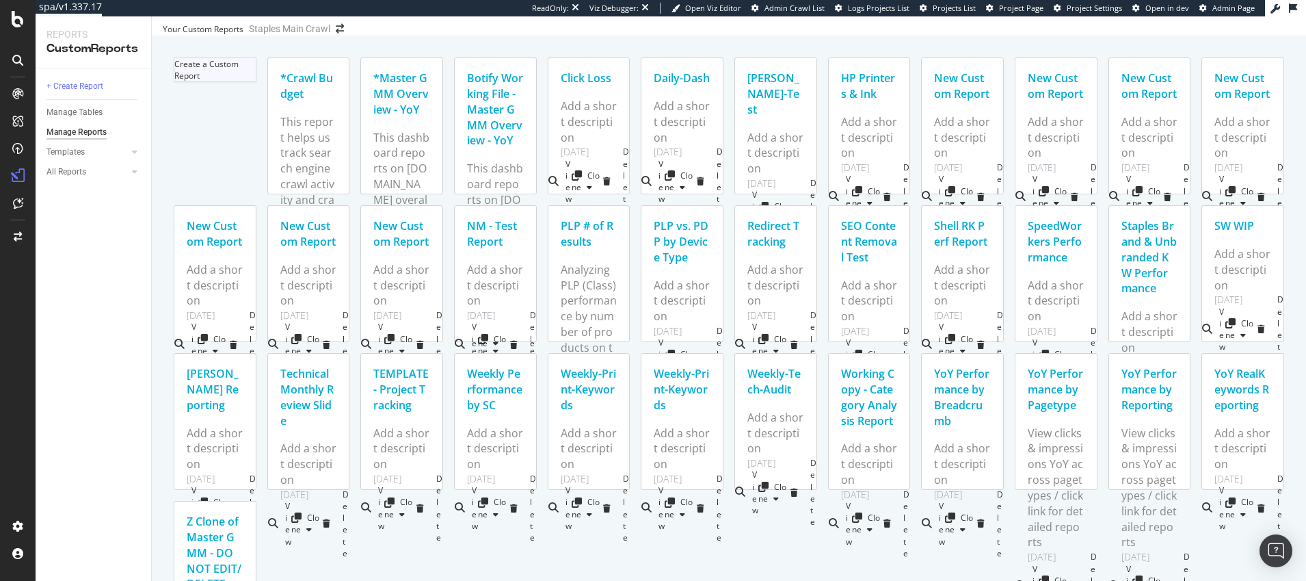
click at [174, 81] on div at bounding box center [174, 69] width 0 height 23
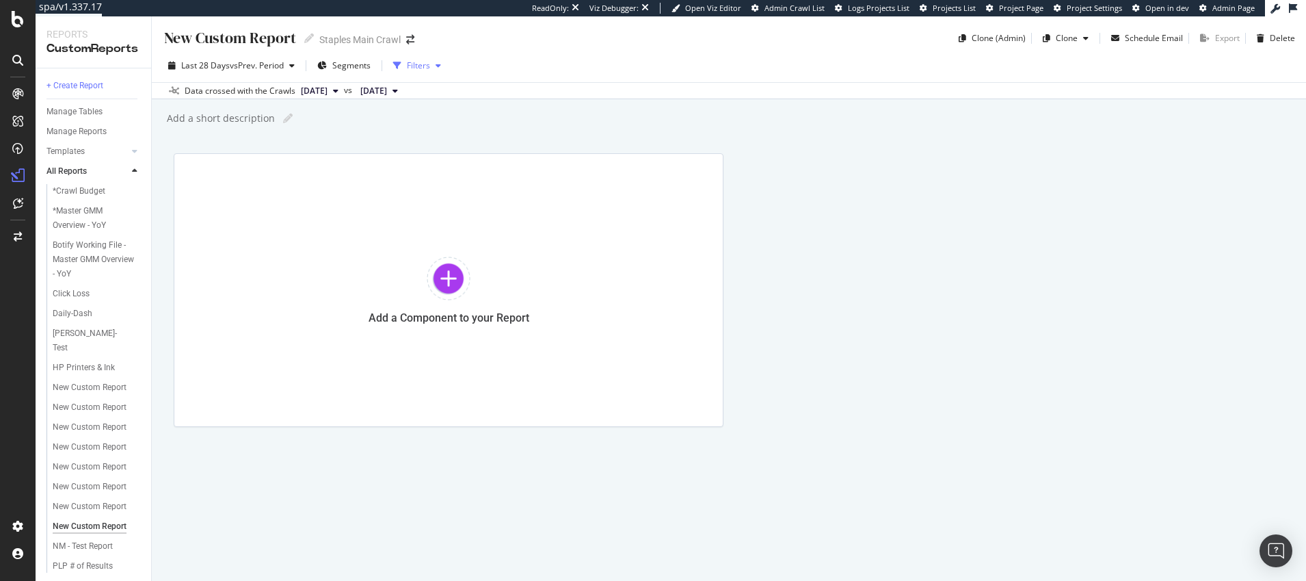
click at [422, 65] on div "Filters" at bounding box center [418, 65] width 23 height 12
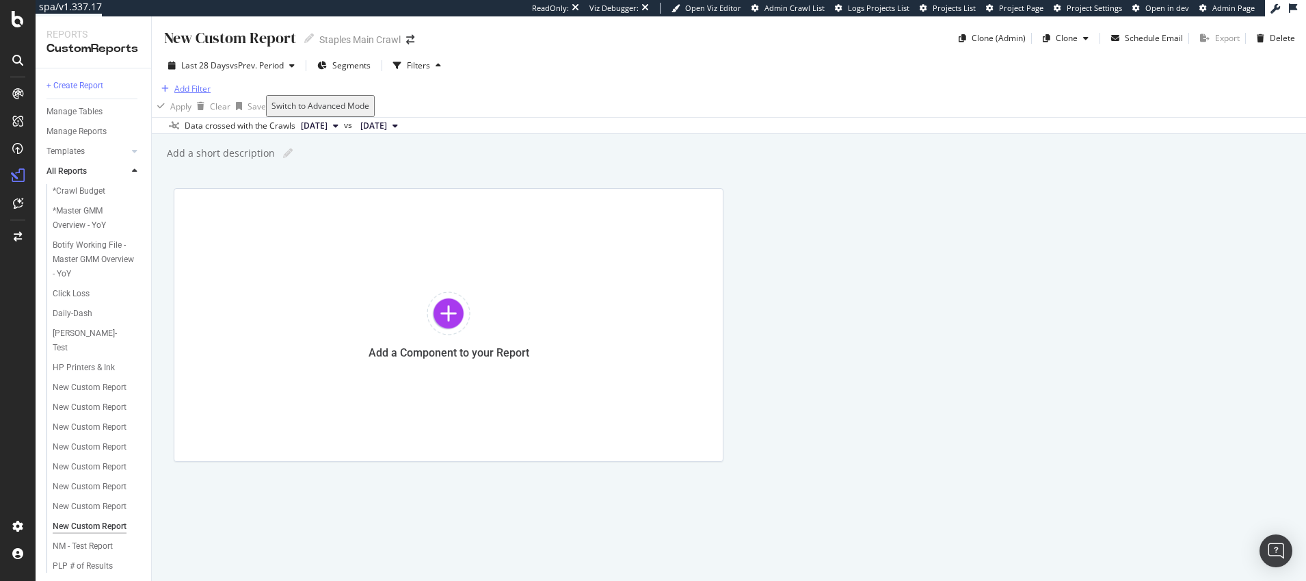
click at [210, 94] on div "Add Filter" at bounding box center [192, 89] width 36 height 12
type input "s"
click at [341, 127] on icon at bounding box center [343, 121] width 4 height 12
click at [464, 191] on div "New Custom Report New Custom Report Staples Main Crawl Clone (Admin) Clone Sche…" at bounding box center [729, 298] width 1154 height 564
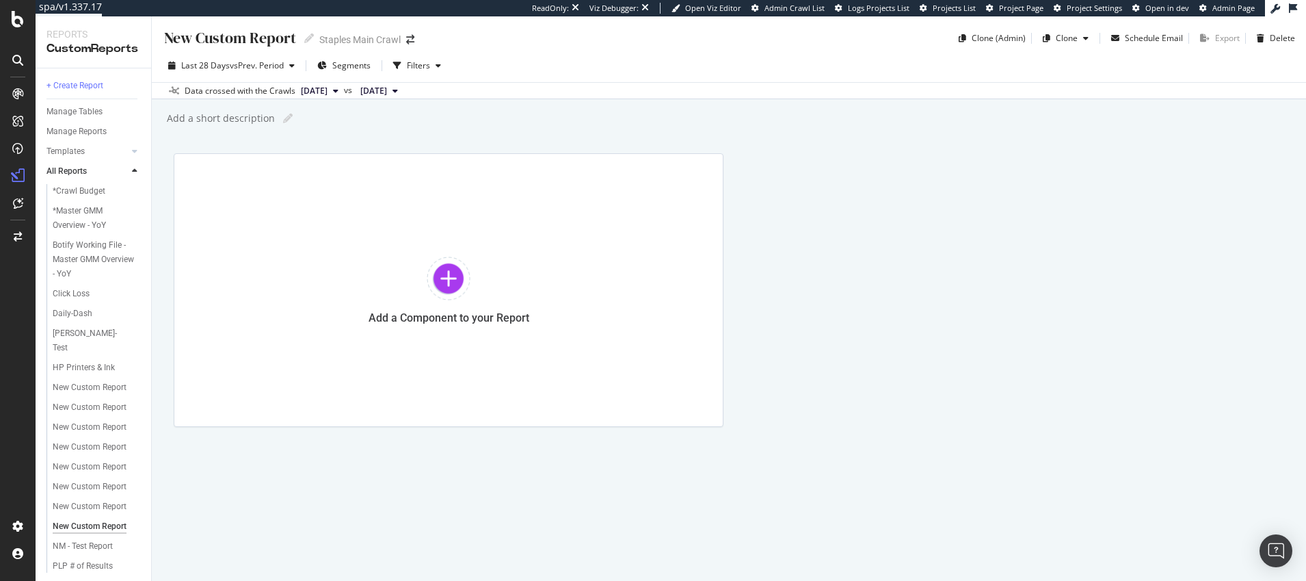
click at [17, 57] on icon at bounding box center [17, 60] width 11 height 11
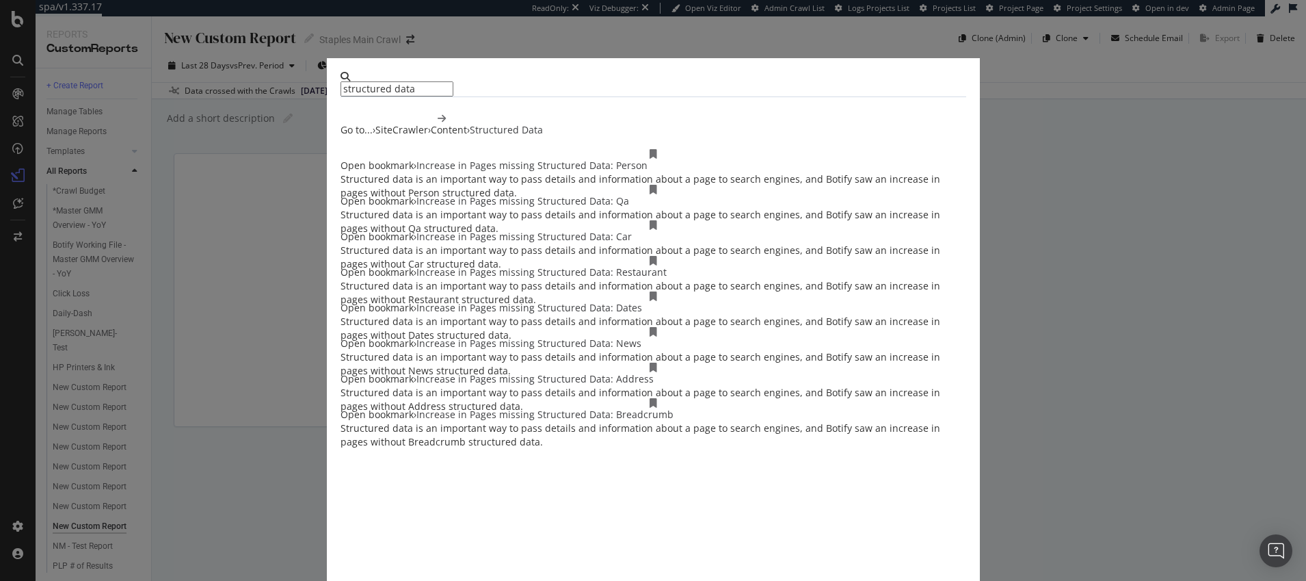
type input "structured data"
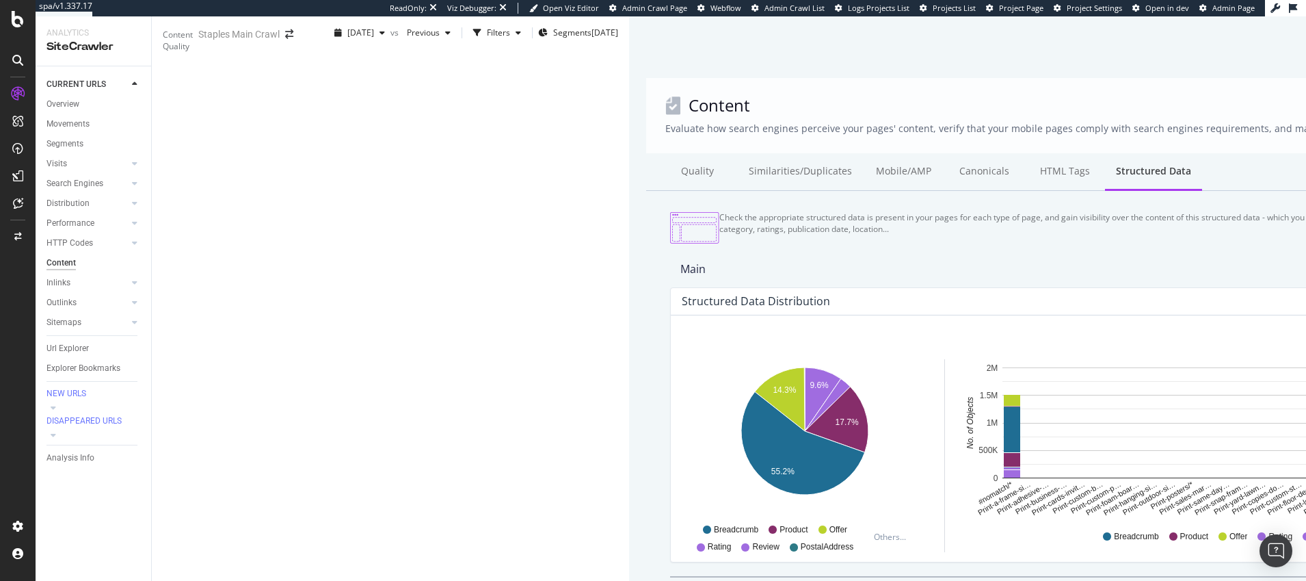
scroll to position [66, 0]
click at [944, 153] on div "Canonicals" at bounding box center [984, 172] width 81 height 38
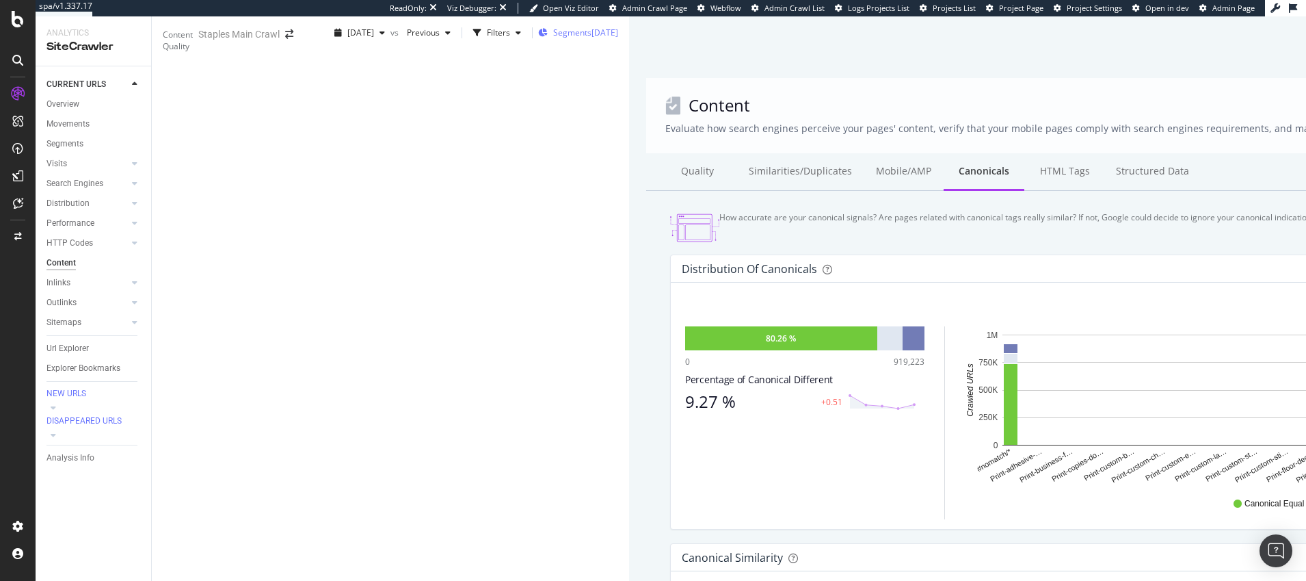
click at [553, 38] on span "Segments" at bounding box center [572, 33] width 38 height 12
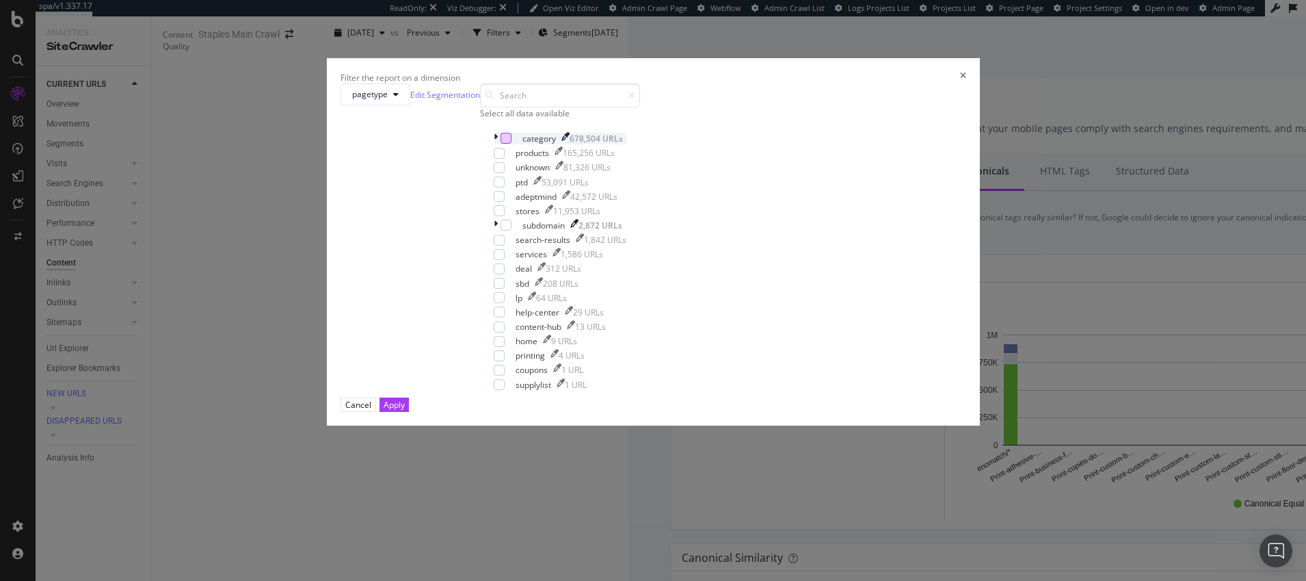
click at [511, 144] on div "modal" at bounding box center [506, 138] width 11 height 11
click at [505, 159] on div "modal" at bounding box center [499, 153] width 11 height 11
click at [405, 410] on div "Apply" at bounding box center [394, 405] width 21 height 12
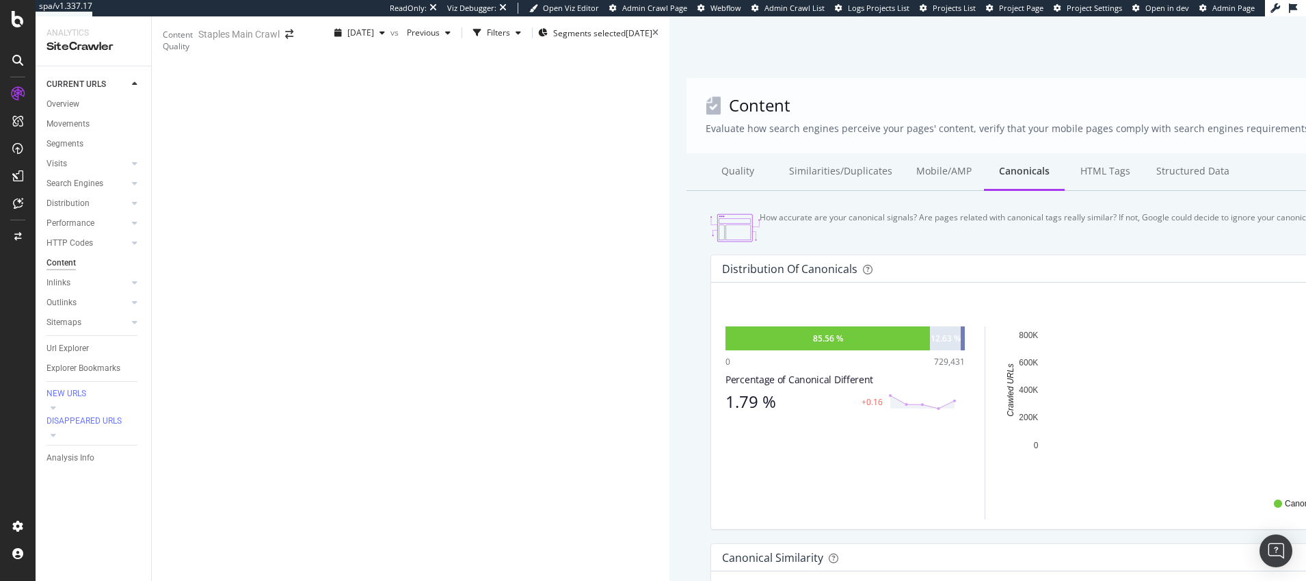
scroll to position [73, 0]
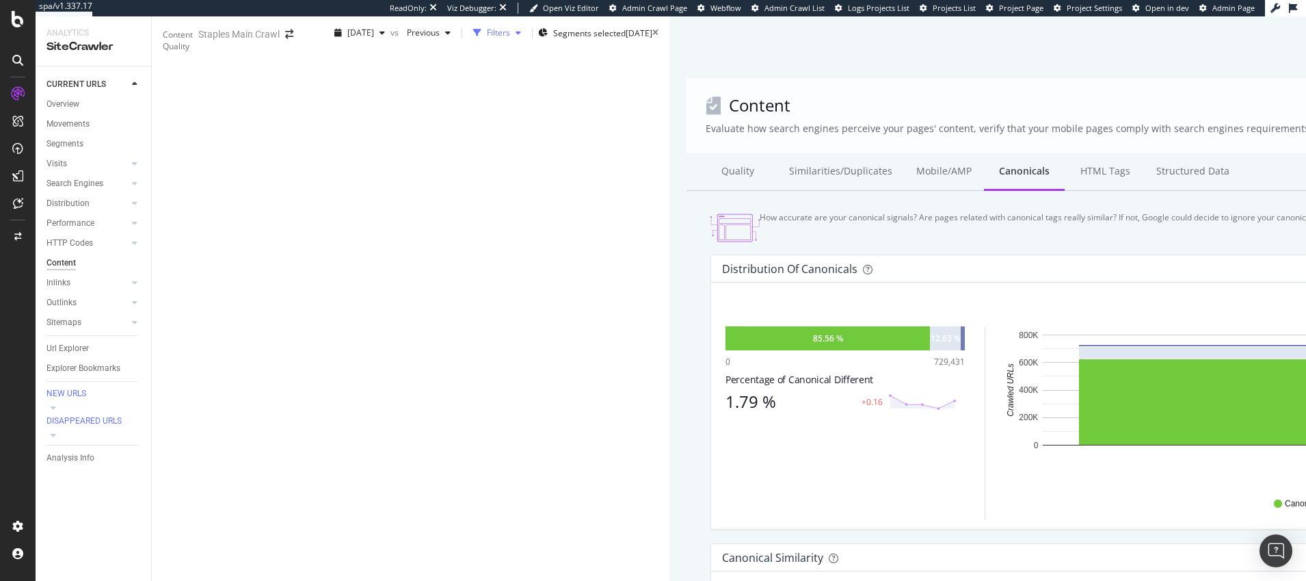
click at [516, 34] on icon "button" at bounding box center [518, 33] width 5 height 8
click at [341, 62] on div "Add Filter" at bounding box center [359, 56] width 36 height 12
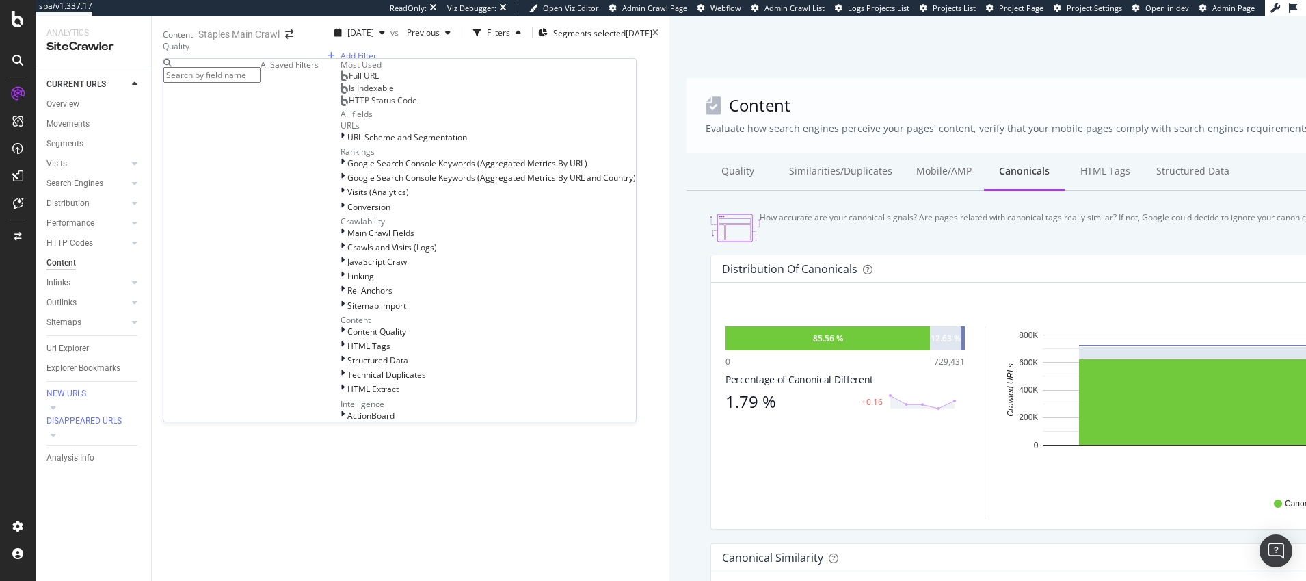
click at [349, 94] on span "Is Indexable" at bounding box center [371, 88] width 45 height 12
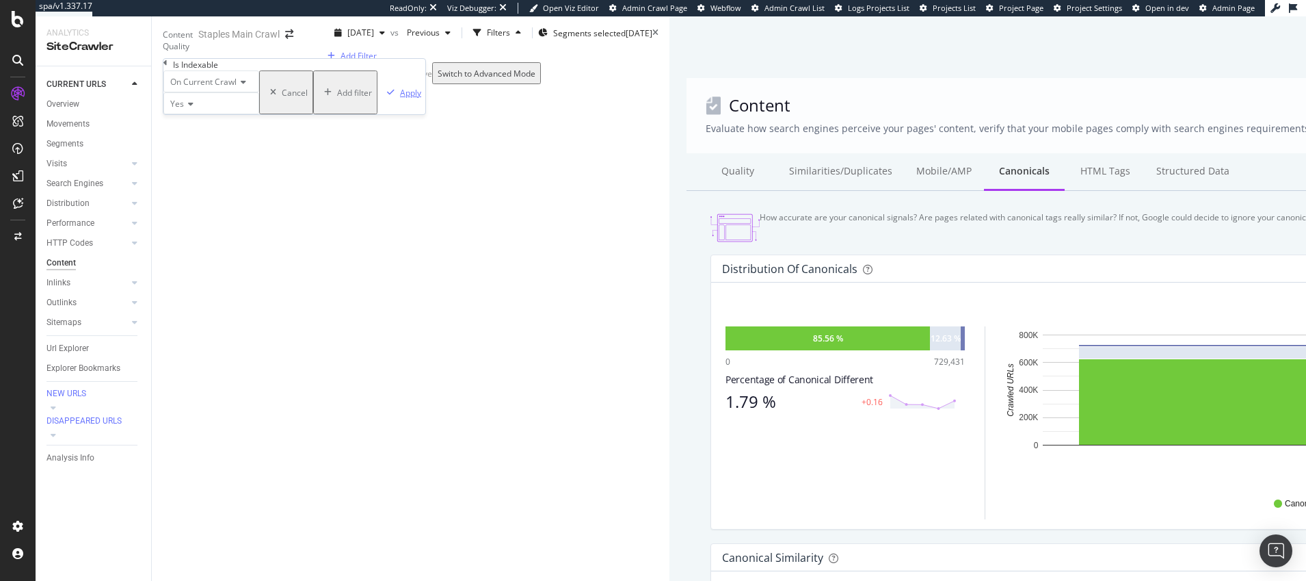
click at [400, 98] on div "Apply" at bounding box center [410, 93] width 21 height 12
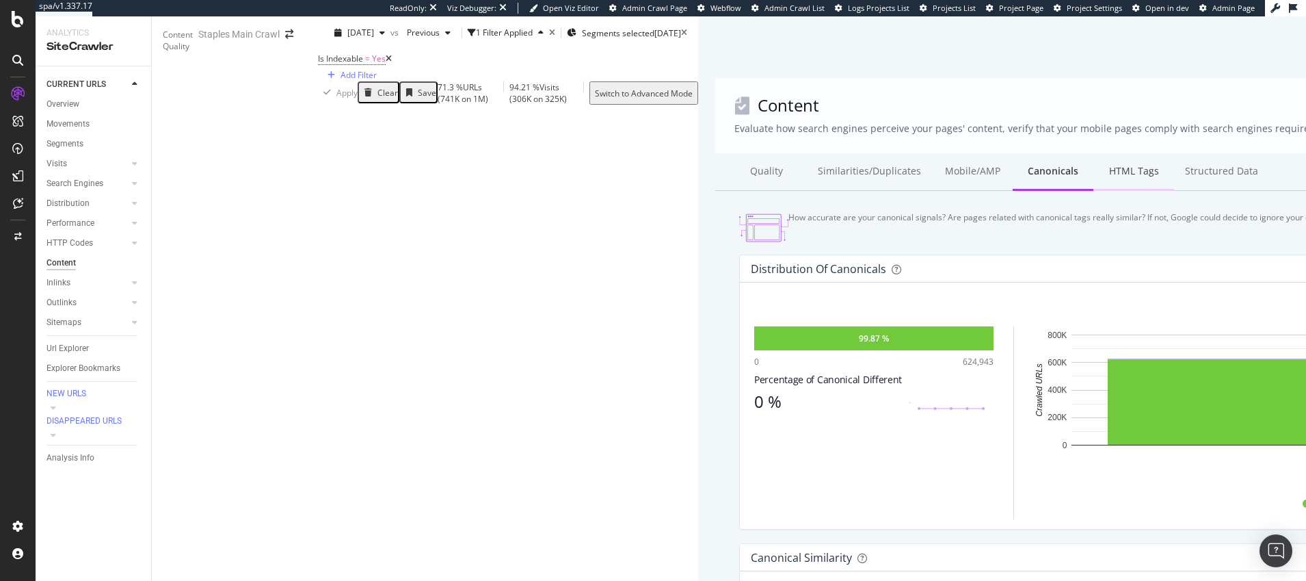
click at [1093, 191] on div "HTML Tags" at bounding box center [1133, 172] width 81 height 38
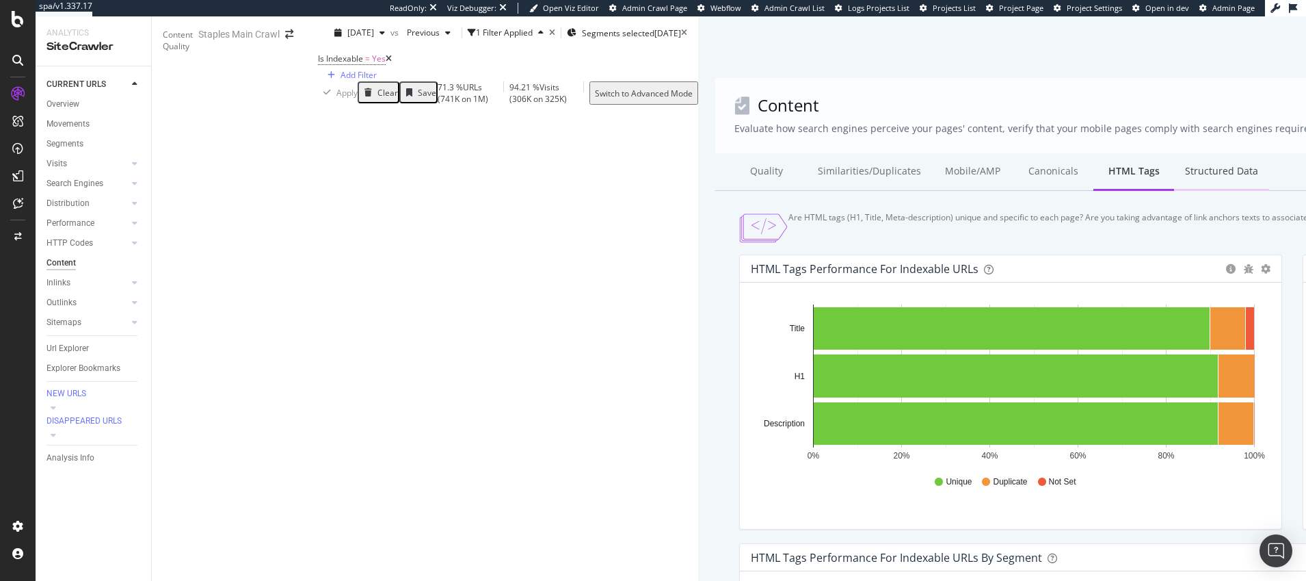
click at [1174, 191] on div "Structured Data" at bounding box center [1221, 172] width 95 height 38
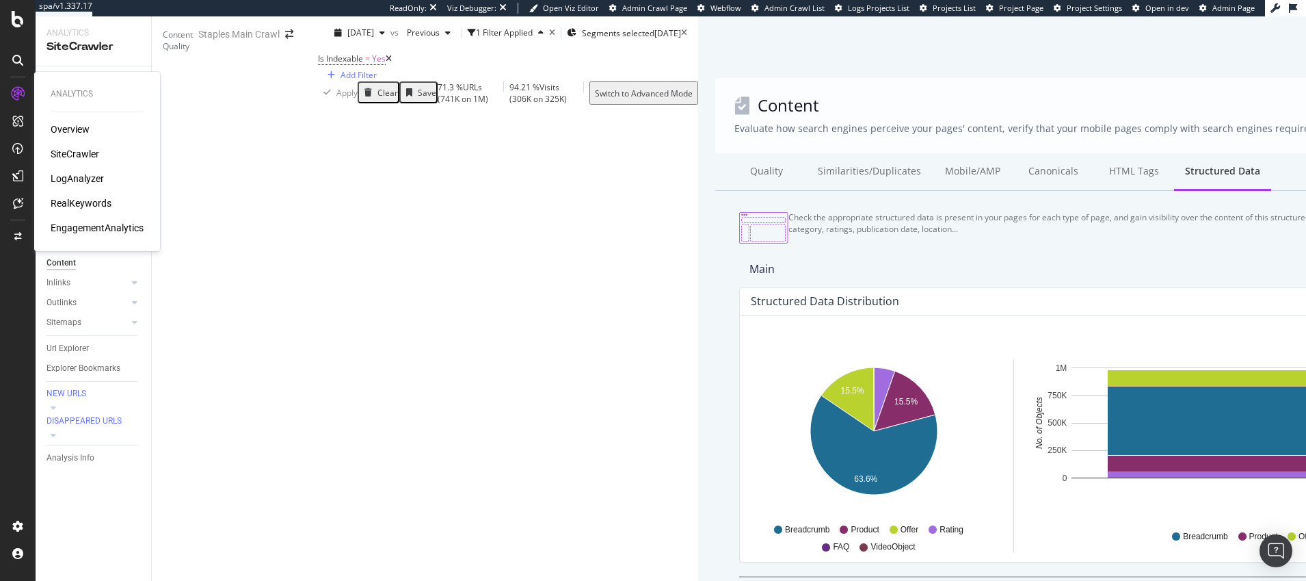
click at [77, 228] on div "EngagementAnalytics" at bounding box center [97, 228] width 93 height 14
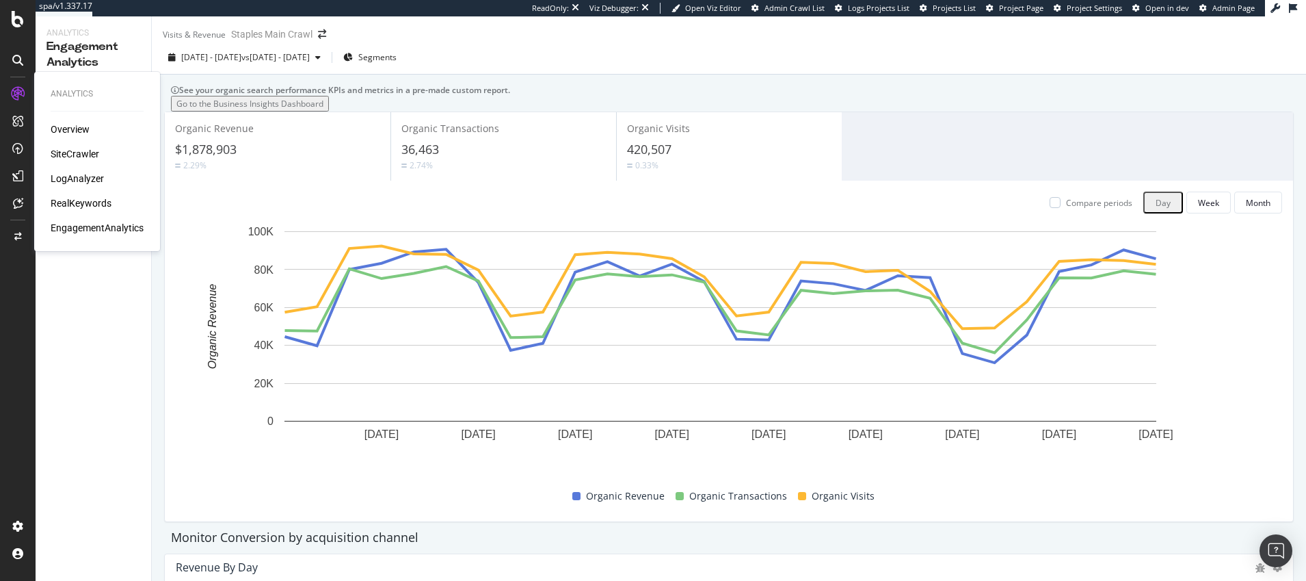
click at [75, 128] on div "Overview" at bounding box center [70, 129] width 39 height 14
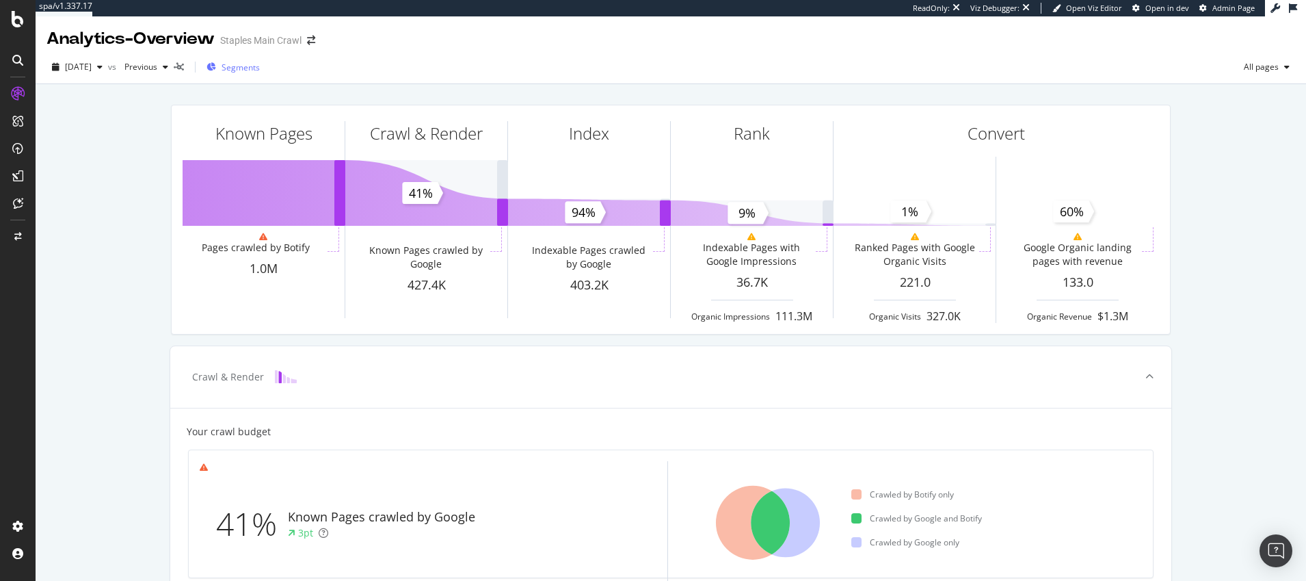
click at [260, 66] on span "Segments" at bounding box center [241, 68] width 38 height 12
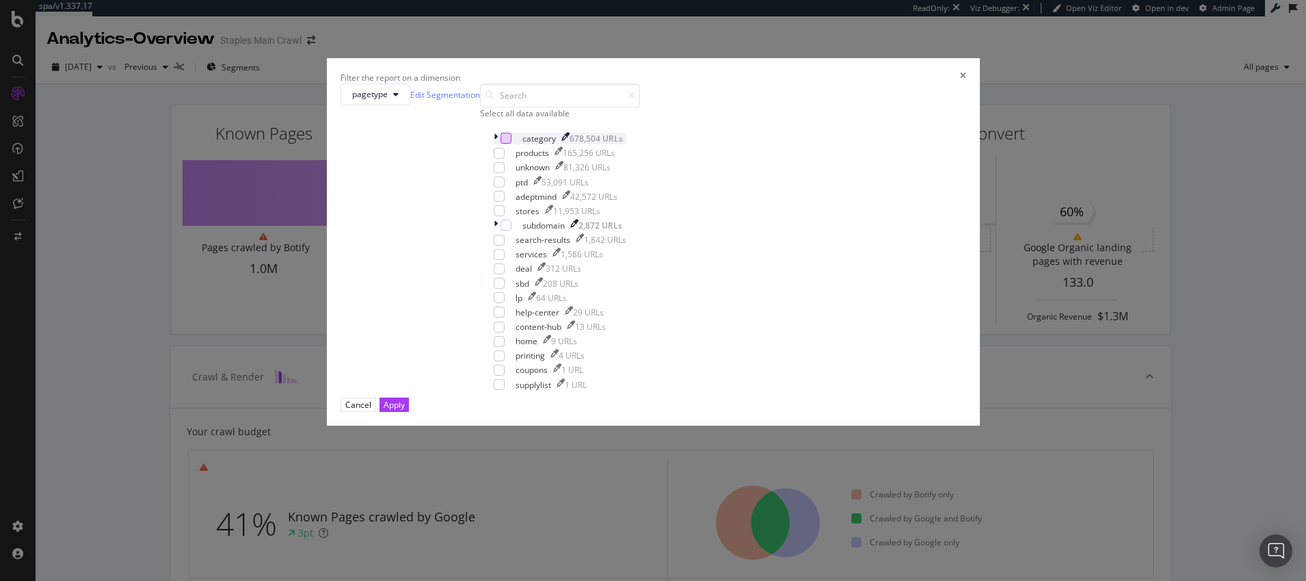
click at [511, 144] on div "modal" at bounding box center [506, 138] width 11 height 11
click at [505, 159] on div "modal" at bounding box center [499, 153] width 11 height 11
click at [405, 410] on div "Apply" at bounding box center [394, 405] width 21 height 12
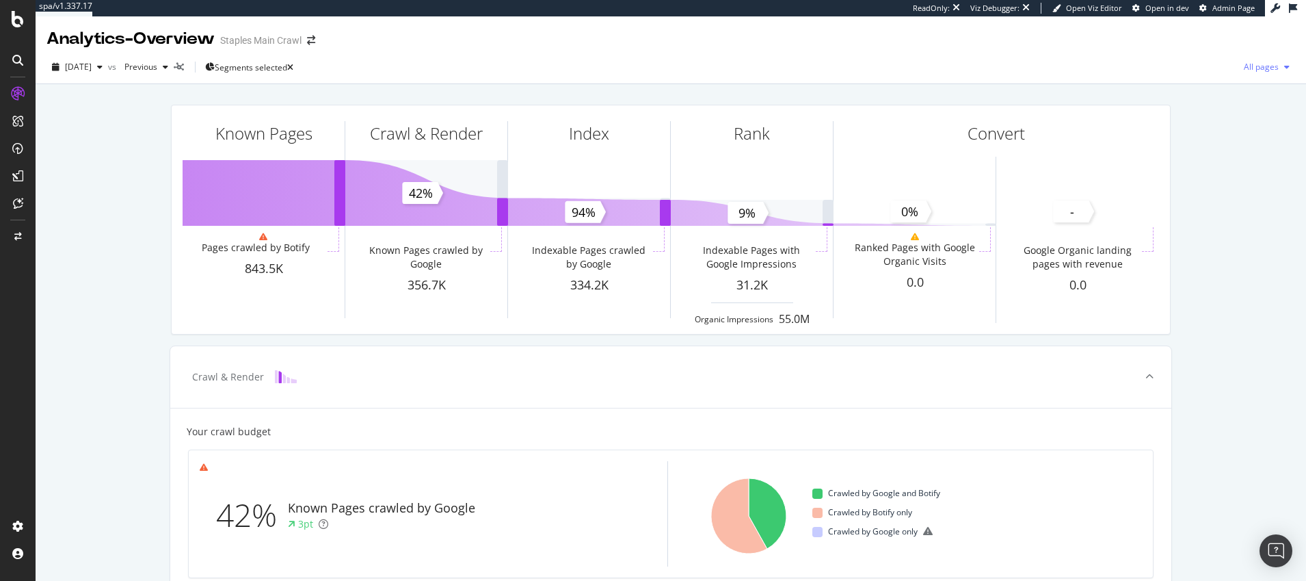
click at [1264, 67] on span "All pages" at bounding box center [1258, 67] width 40 height 12
click at [1183, 67] on span "Indexable pages" at bounding box center [1187, 68] width 81 height 12
click at [1239, 65] on span "Indexable pages" at bounding box center [1248, 67] width 62 height 12
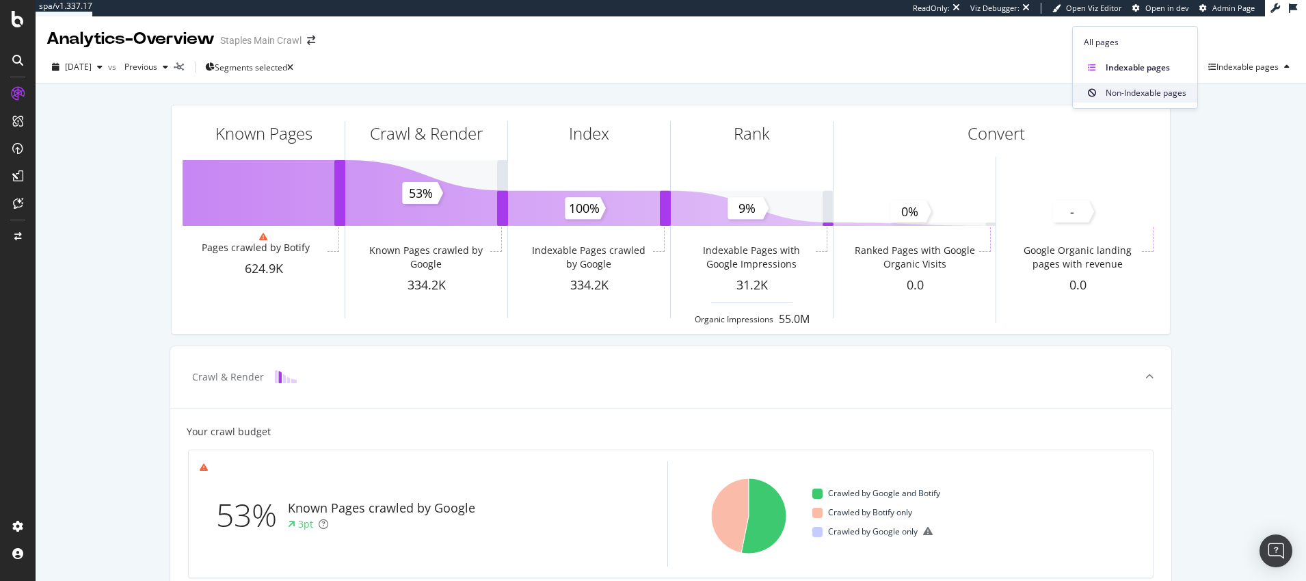
click at [1145, 93] on span "Non-Indexable pages" at bounding box center [1146, 93] width 81 height 12
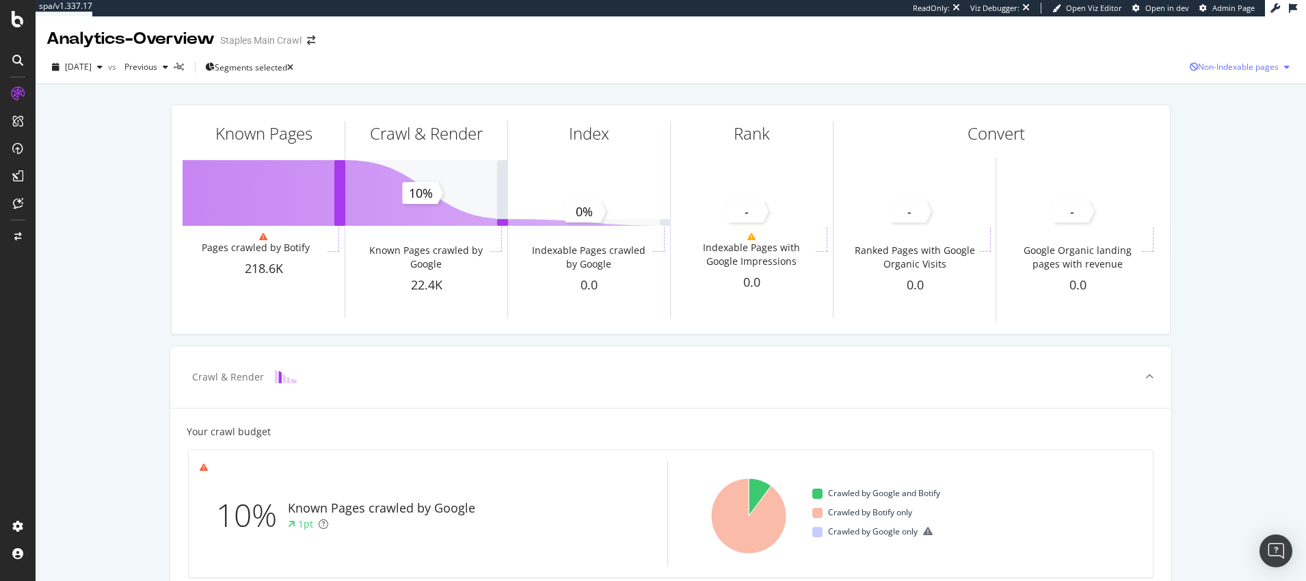
click at [1232, 66] on span "Non-Indexable pages" at bounding box center [1238, 67] width 81 height 12
click at [1089, 42] on span "All pages" at bounding box center [1114, 42] width 105 height 12
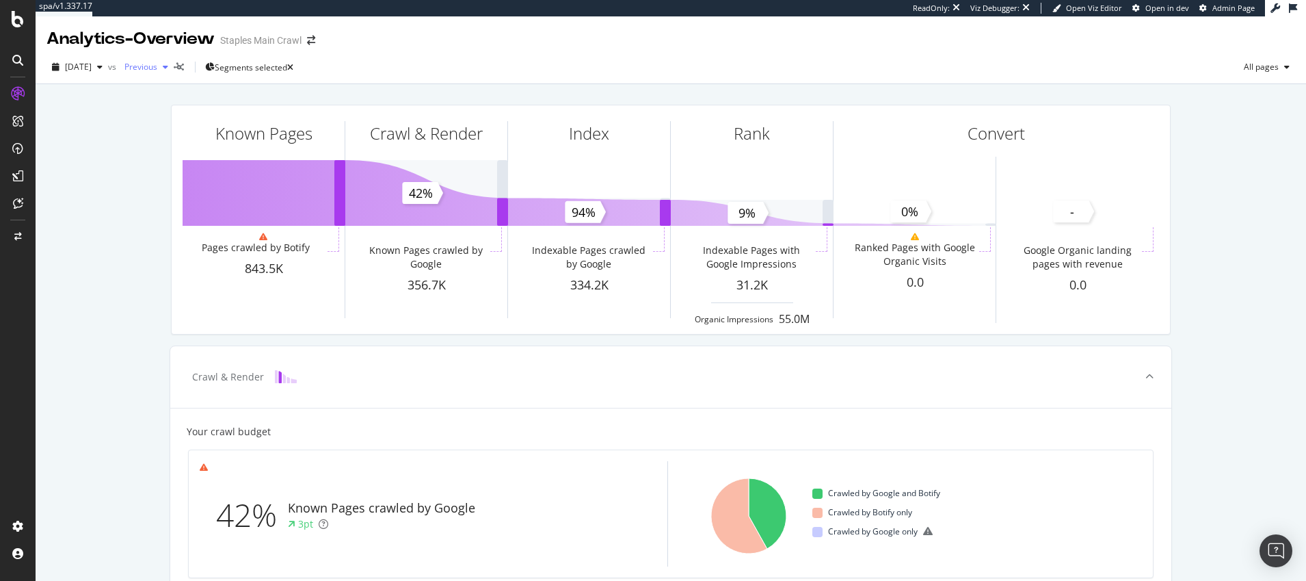
click at [157, 65] on span "Previous" at bounding box center [138, 67] width 38 height 12
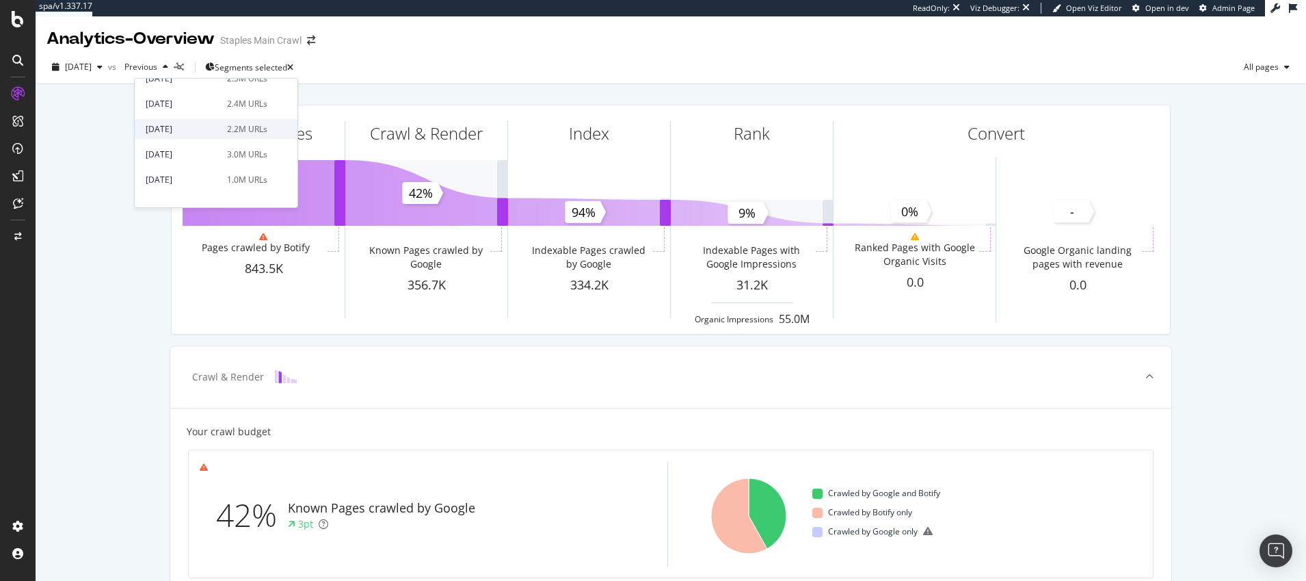
scroll to position [681, 0]
click at [174, 137] on div "[DATE]" at bounding box center [182, 140] width 73 height 12
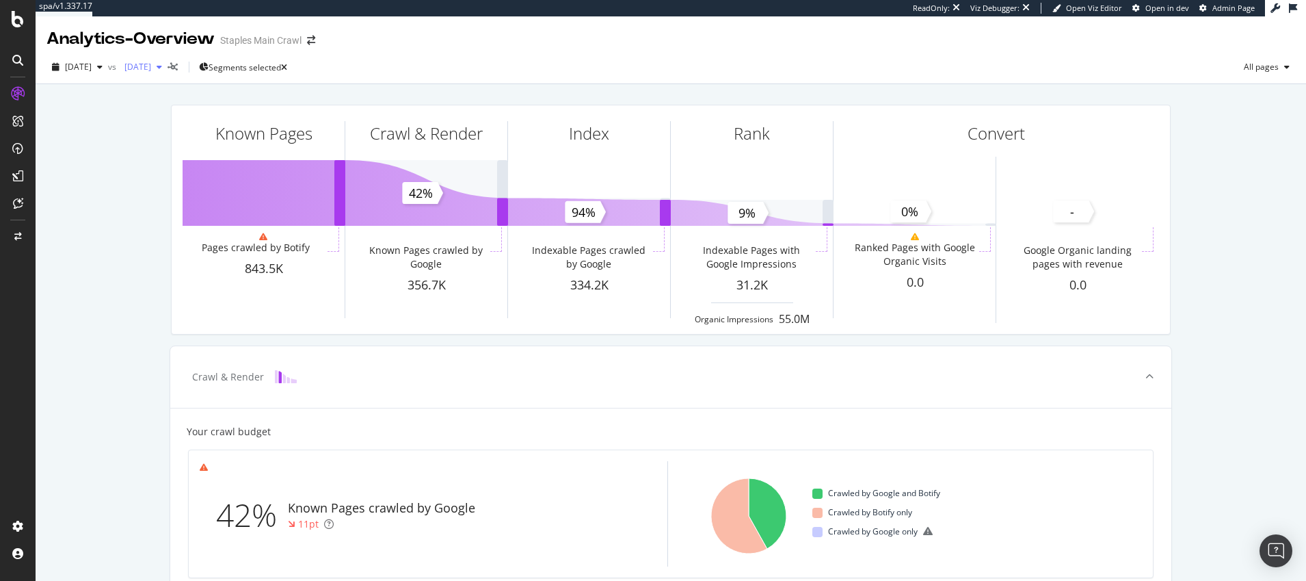
click at [151, 66] on span "[DATE]" at bounding box center [135, 67] width 32 height 12
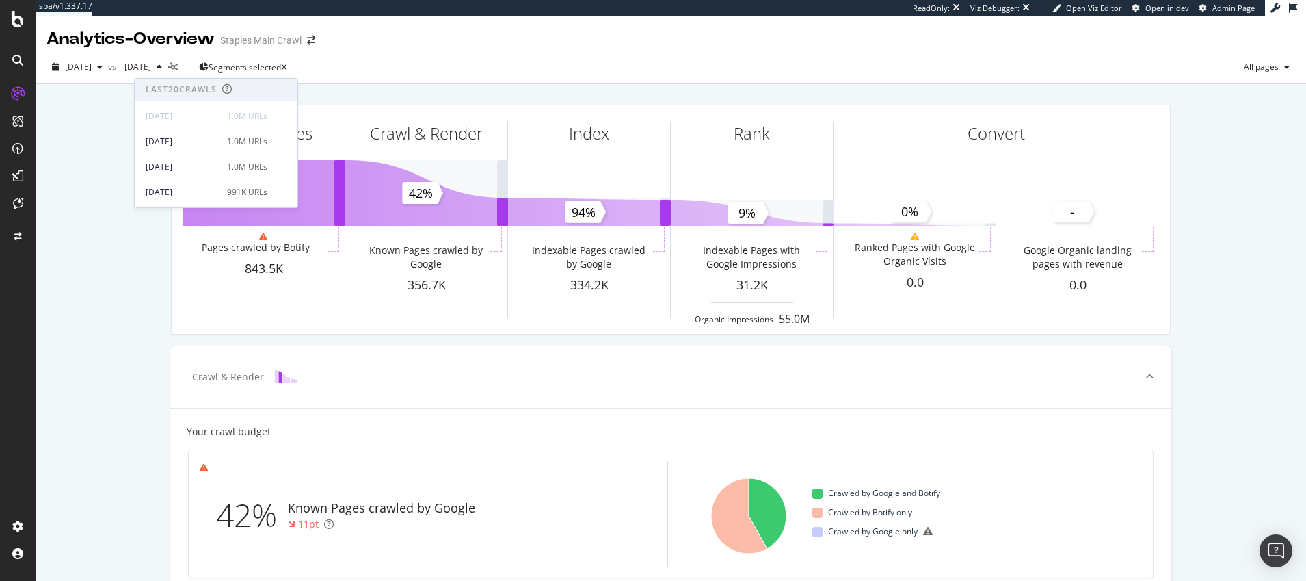
click at [174, 90] on div "Last 20 Crawls" at bounding box center [181, 89] width 71 height 12
click at [151, 66] on span "[DATE]" at bounding box center [135, 67] width 32 height 12
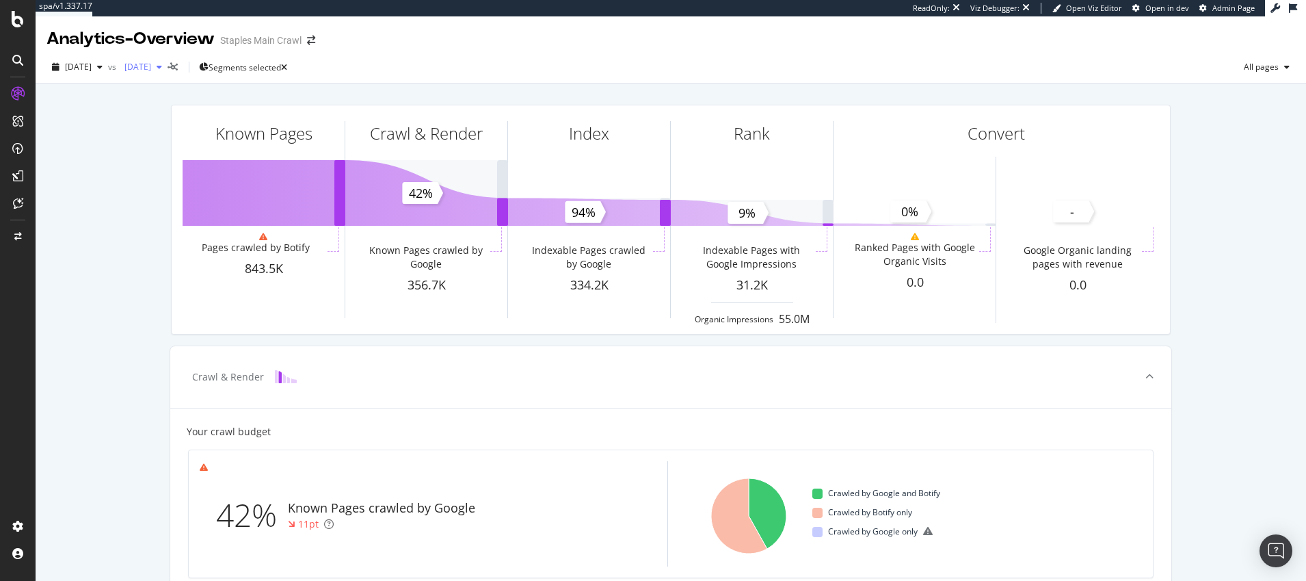
click at [151, 66] on span "[DATE]" at bounding box center [135, 67] width 32 height 12
click at [152, 66] on span "2024 Sep. 17th" at bounding box center [136, 67] width 32 height 12
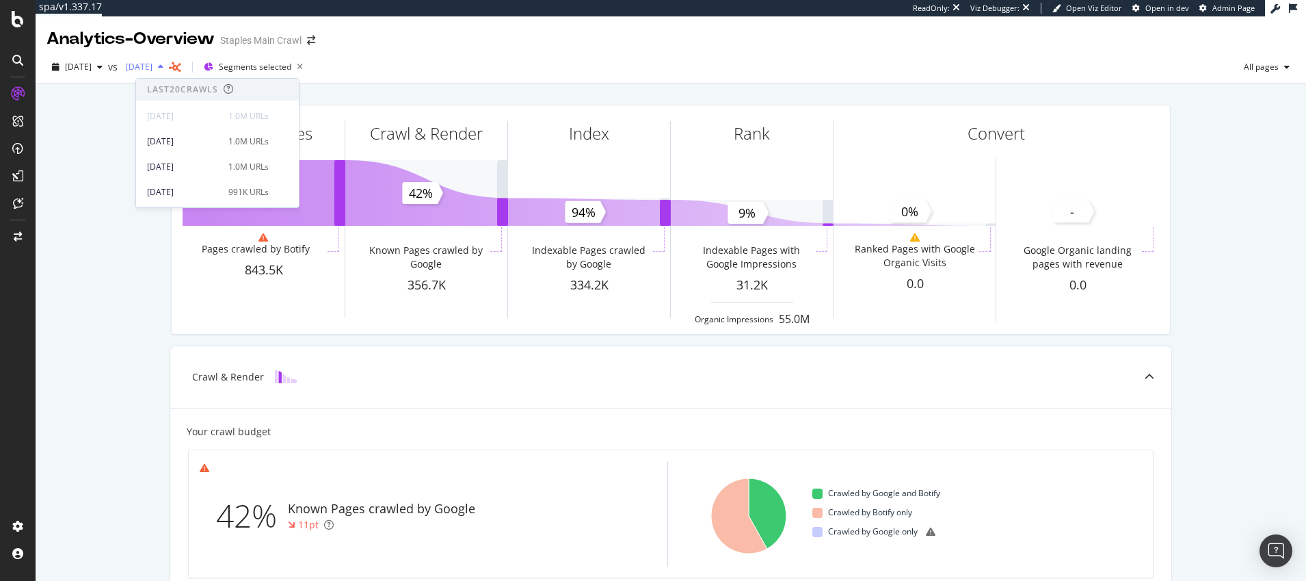
click at [163, 66] on icon "button" at bounding box center [160, 67] width 5 height 8
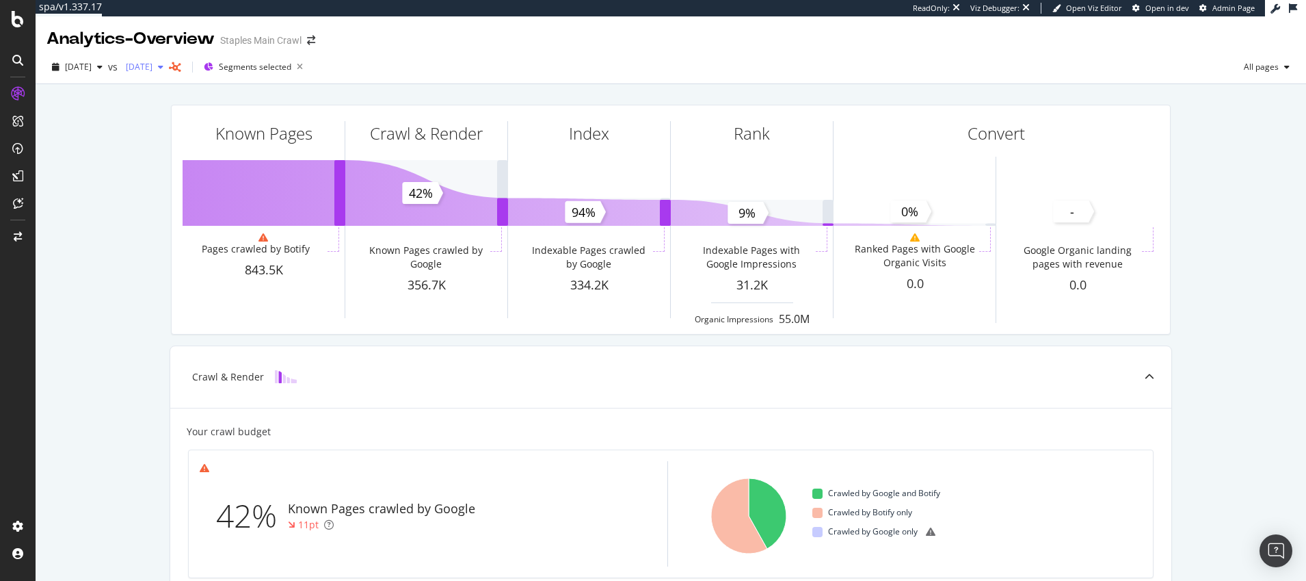
click at [163, 66] on icon "button" at bounding box center [160, 67] width 5 height 8
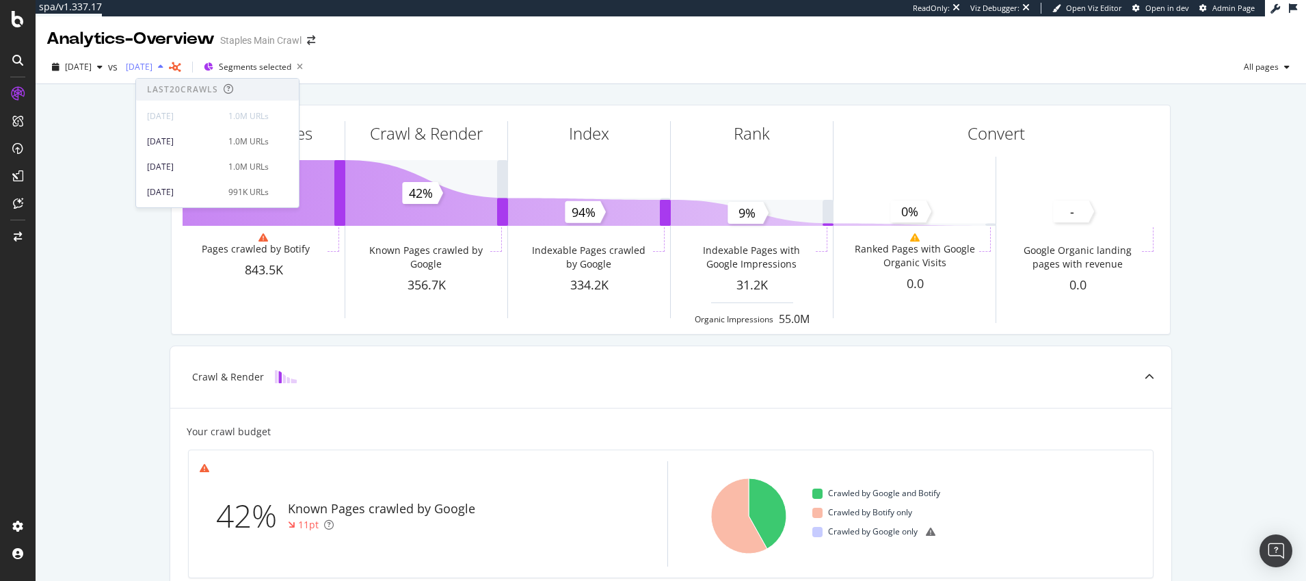
click at [163, 66] on icon "button" at bounding box center [160, 67] width 5 height 8
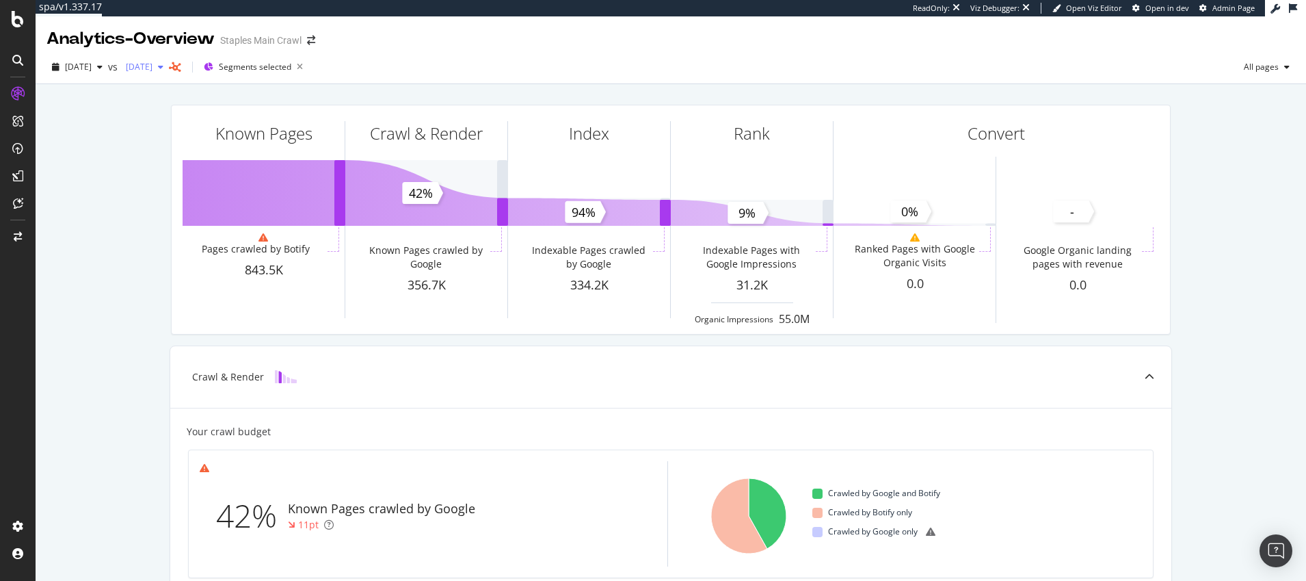
click at [163, 66] on icon "button" at bounding box center [160, 67] width 5 height 8
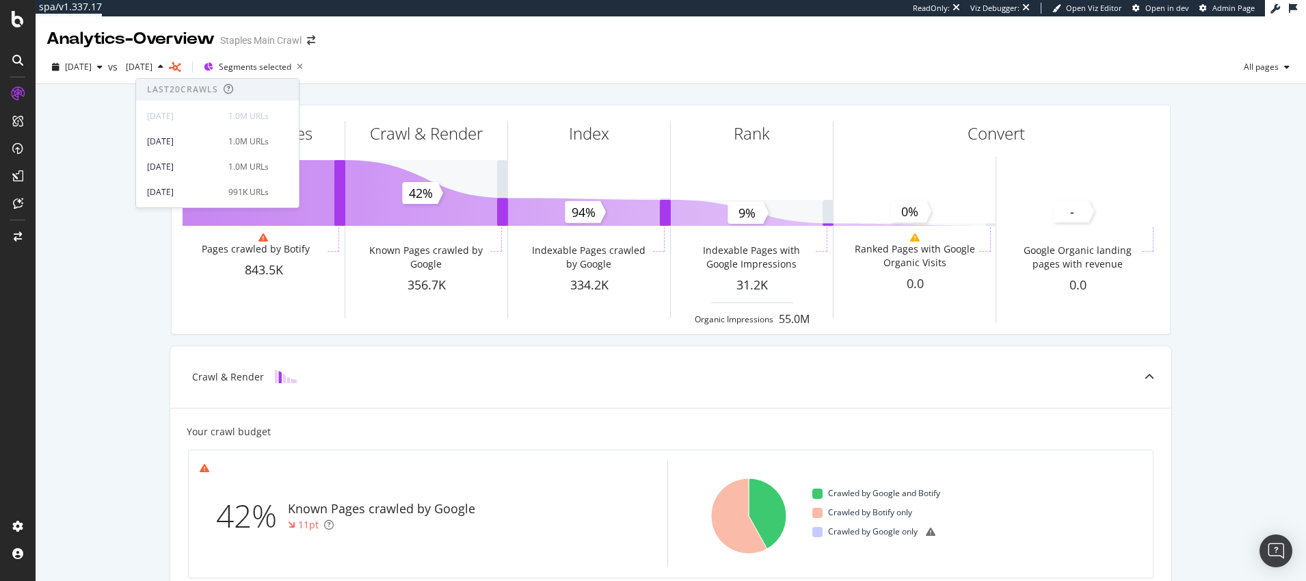
click at [93, 120] on div "Known Pages Pages crawled by Botify 843.5K Crawl & Render Known Pages crawled b…" at bounding box center [671, 582] width 1271 height 996
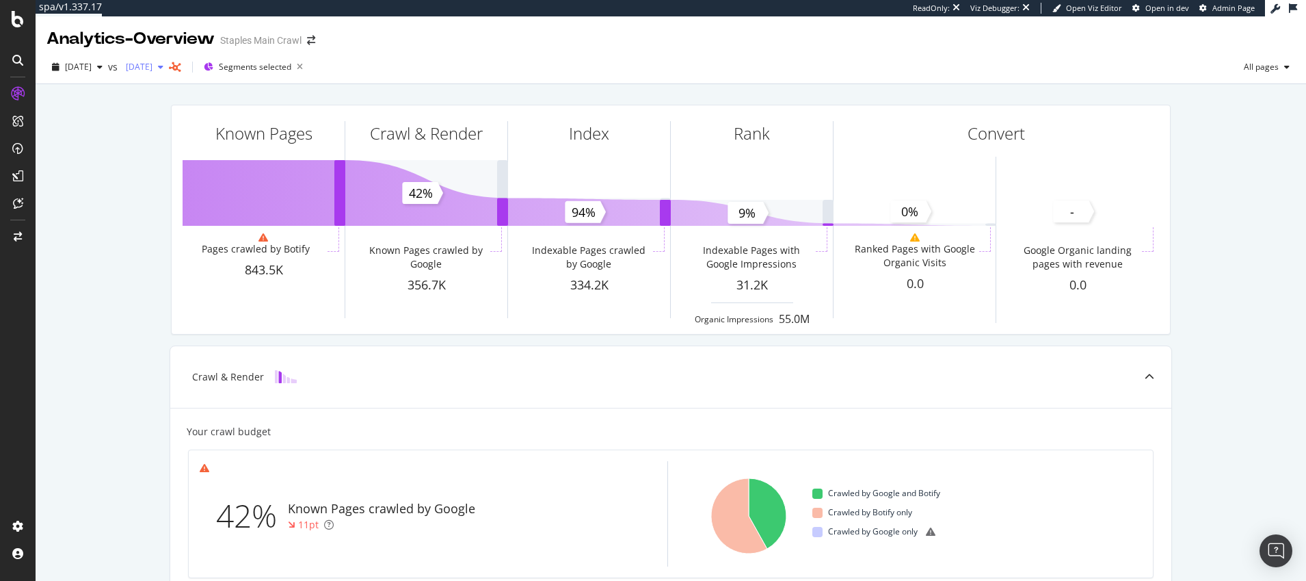
click at [169, 65] on div "button" at bounding box center [160, 67] width 16 height 8
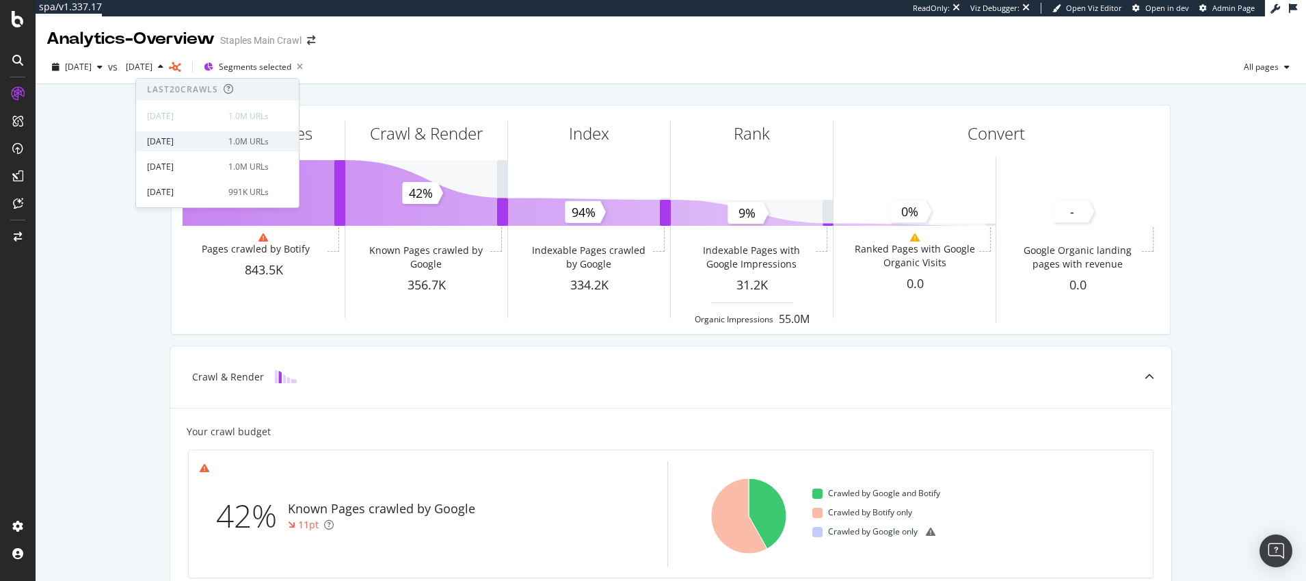
click at [175, 140] on div "[DATE]" at bounding box center [183, 141] width 73 height 12
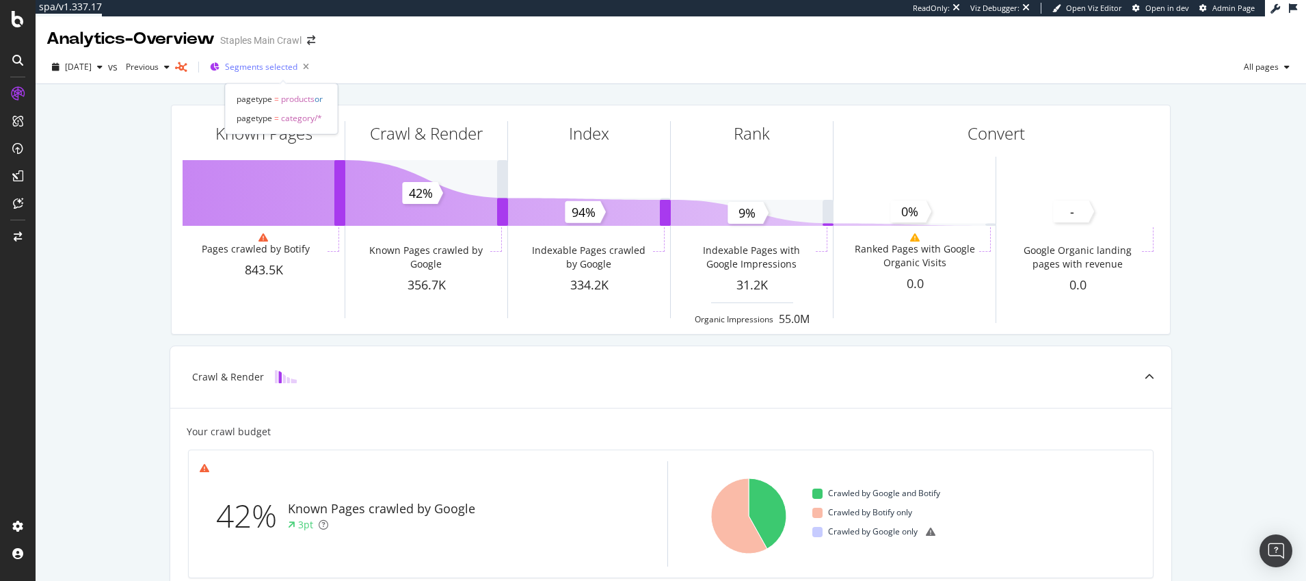
click at [260, 68] on span "Segments selected" at bounding box center [261, 67] width 72 height 12
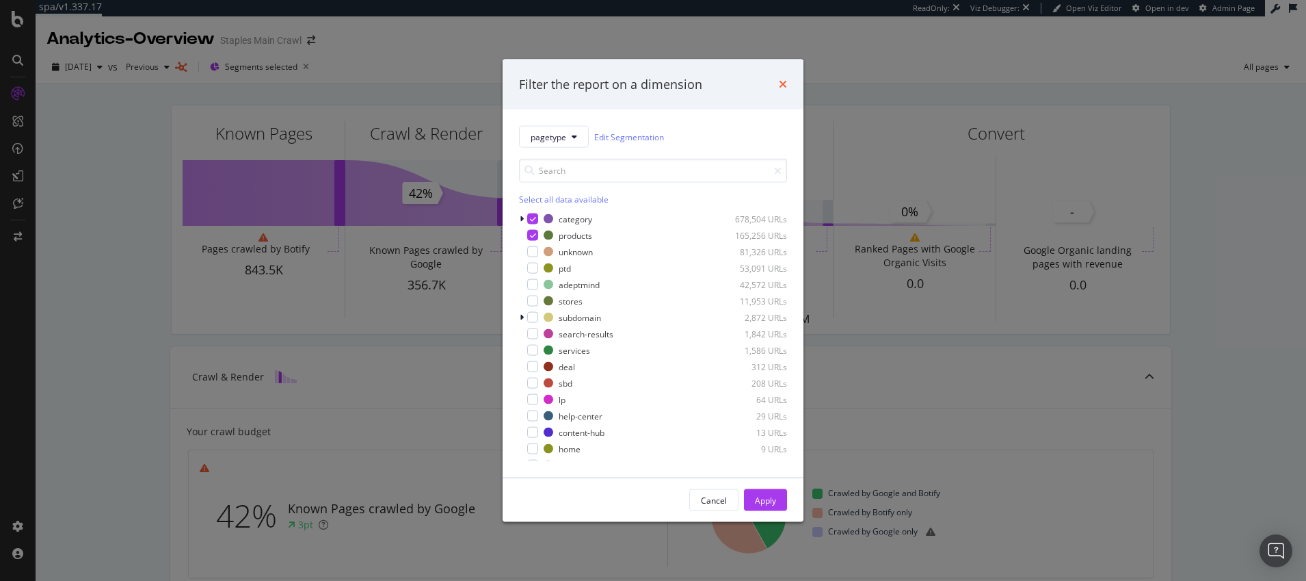
click at [782, 83] on icon "times" at bounding box center [783, 84] width 8 height 11
